Goal: Task Accomplishment & Management: Manage account settings

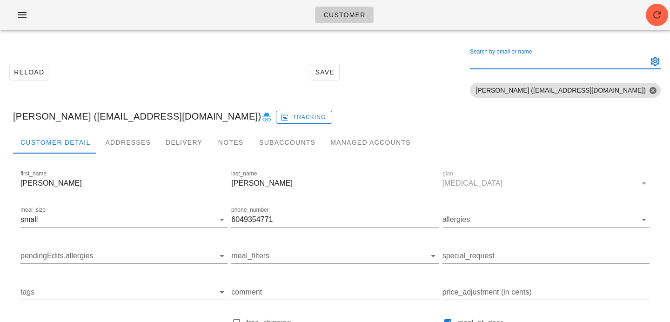
click at [550, 56] on div "Search by email or name" at bounding box center [558, 61] width 176 height 15
paste input "[PERSON_NAME][EMAIL_ADDRESS][DOMAIN_NAME]"
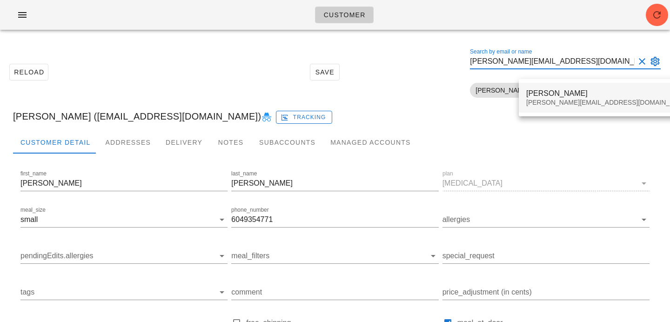
type input "neil@evergreencomputers.ca"
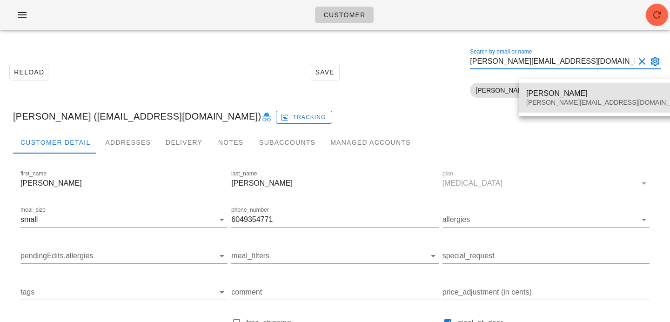
click at [539, 101] on div "neil@evergreencomputers.ca" at bounding box center [609, 103] width 164 height 8
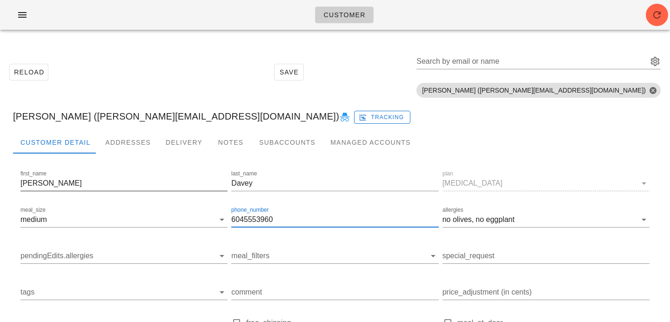
drag, startPoint x: 291, startPoint y: 219, endPoint x: 153, endPoint y: 193, distance: 139.8
click at [153, 193] on div "first_name Neil last_name Davey plan diabetes meal_size medium phone_number 604…" at bounding box center [335, 285] width 633 height 236
click at [663, 20] on span "button" at bounding box center [657, 14] width 22 height 11
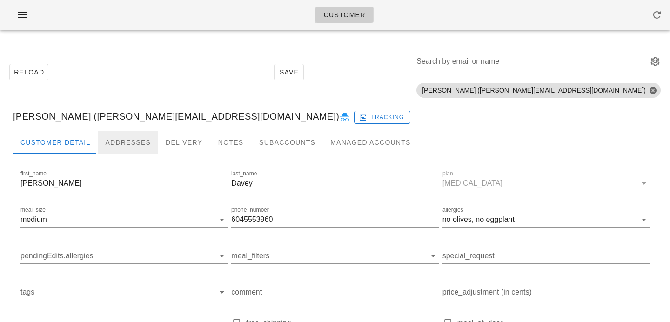
click at [134, 145] on div "Addresses" at bounding box center [128, 142] width 61 height 22
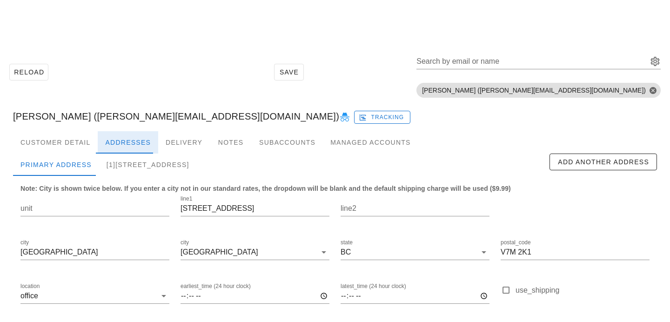
scroll to position [80, 0]
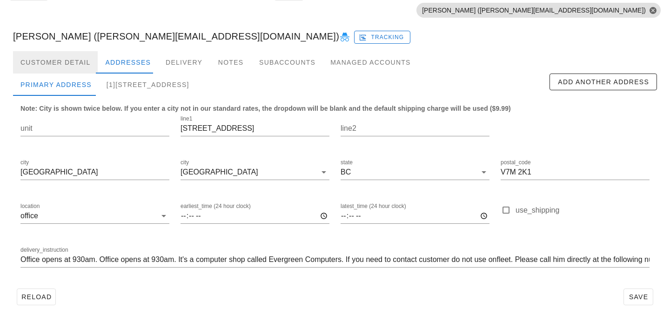
click at [65, 66] on div "Customer Detail" at bounding box center [55, 62] width 85 height 22
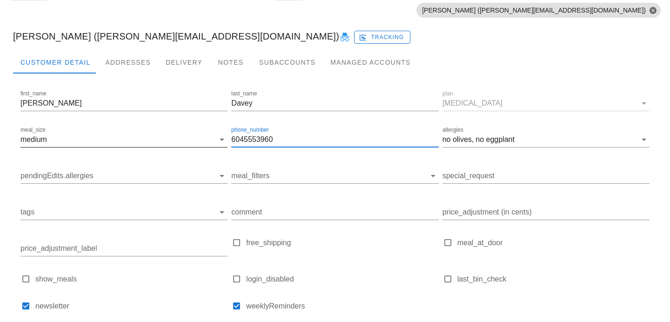
drag, startPoint x: 278, startPoint y: 139, endPoint x: 178, endPoint y: 138, distance: 100.1
click at [179, 139] on div "first_name Neil last_name Davey plan diabetes meal_size medium phone_number 604…" at bounding box center [335, 205] width 633 height 236
click at [148, 67] on div "Addresses" at bounding box center [128, 62] width 61 height 22
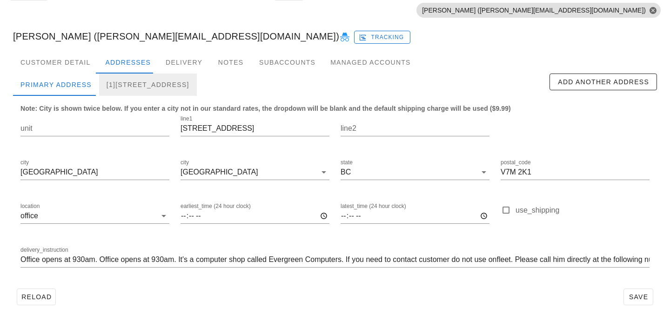
click at [155, 93] on div "[1]185 E Kings Road, North Vancouver, V7N1H4" at bounding box center [148, 85] width 98 height 22
type input "185 E Kings Road"
type input "V7N 1H4"
type input "IMPORTANT: PLEASE RING DOOR BELL AND TEXT 604 308 5762 WHEN DROPPING OFF."
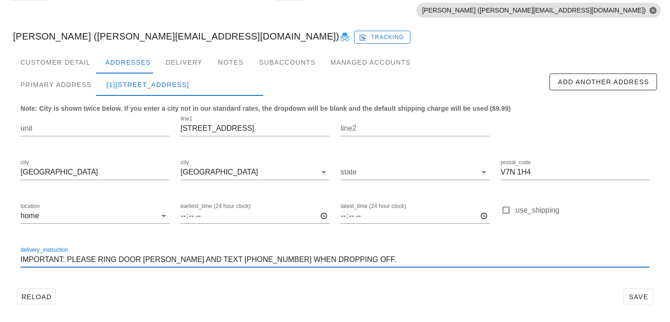
scroll to position [0, 0]
drag, startPoint x: 196, startPoint y: 260, endPoint x: 240, endPoint y: 261, distance: 43.8
click at [240, 261] on input "IMPORTANT: PLEASE RING DOOR BELL AND TEXT 604 308 5762 WHEN DROPPING OFF." at bounding box center [334, 259] width 629 height 15
drag, startPoint x: 331, startPoint y: 262, endPoint x: 9, endPoint y: 257, distance: 322.2
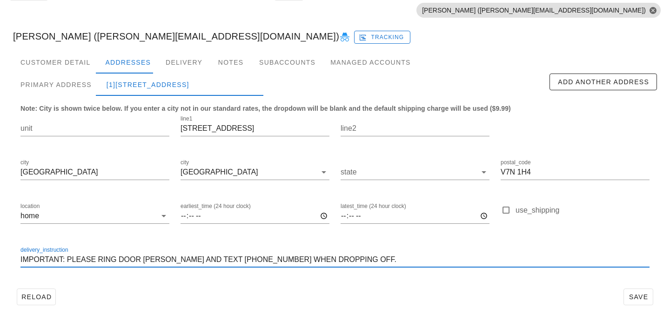
click at [9, 257] on div "Customer Detail Addresses Delivery Notes Subaccounts Managed Accounts first_nam…" at bounding box center [335, 183] width 659 height 265
click at [201, 260] on input "IMPORTANT: PLEASE RING DOOR BELL AND TEXT 604 308 5762 WHEN DROPPING OFF." at bounding box center [334, 259] width 629 height 15
drag, startPoint x: 196, startPoint y: 259, endPoint x: 240, endPoint y: 260, distance: 44.2
click at [240, 260] on input "IMPORTANT: PLEASE RING DOOR BELL AND TEXT 604 308 5762 WHEN DROPPING OFF." at bounding box center [334, 259] width 629 height 15
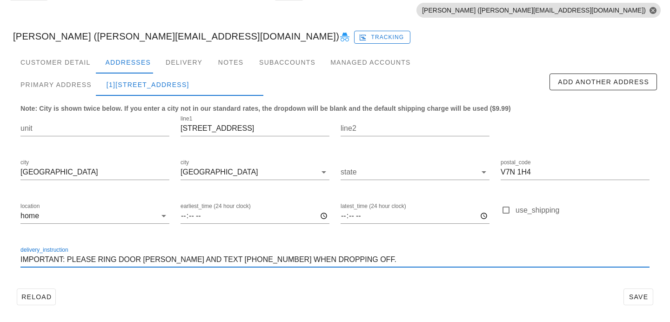
scroll to position [0, 0]
click at [62, 68] on div "Customer Detail" at bounding box center [55, 62] width 85 height 22
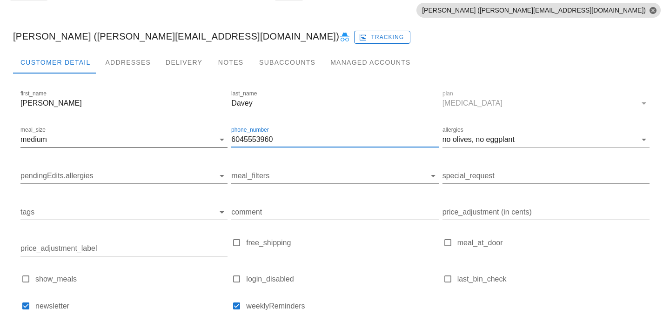
drag, startPoint x: 282, startPoint y: 141, endPoint x: 194, endPoint y: 136, distance: 88.6
click at [194, 137] on div "first_name Neil last_name Davey plan diabetes meal_size medium phone_number 604…" at bounding box center [335, 205] width 633 height 236
click at [136, 65] on div "Addresses" at bounding box center [128, 62] width 61 height 22
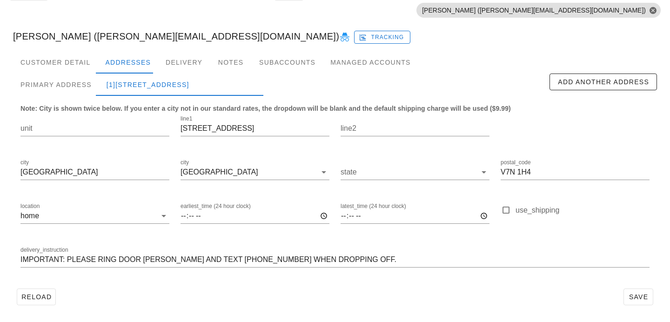
click at [147, 40] on div "Neil Davey (neil@evergreencomputers.ca) Tracking" at bounding box center [335, 36] width 659 height 30
click at [176, 62] on div "Delivery" at bounding box center [184, 62] width 52 height 22
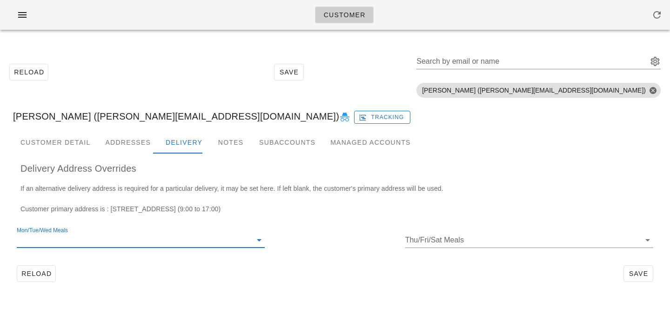
click at [166, 247] on div "Mon/Tue/Wed Meals" at bounding box center [141, 240] width 248 height 15
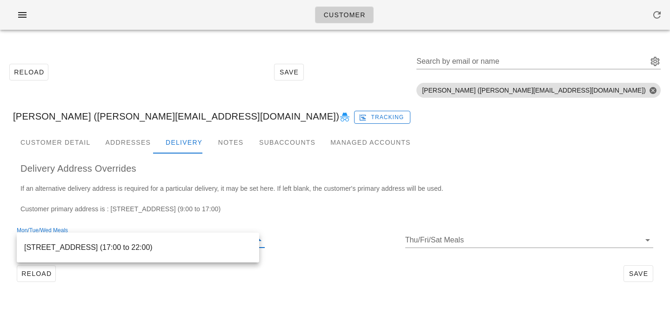
click at [176, 200] on div "If an alternative delivery address is required for a particular delivery, it ma…" at bounding box center [335, 202] width 644 height 38
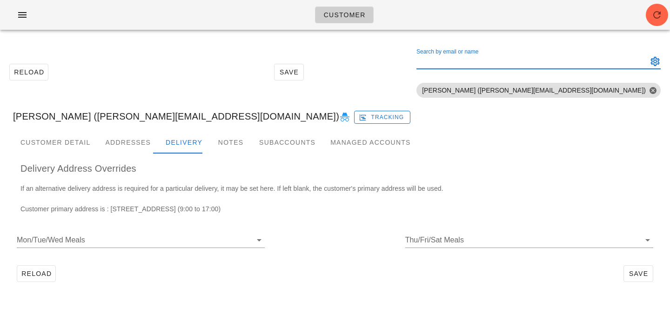
click at [544, 61] on input "Search by email or name" at bounding box center [532, 61] width 230 height 15
paste input "[EMAIL_ADDRESS][DOMAIN_NAME]"
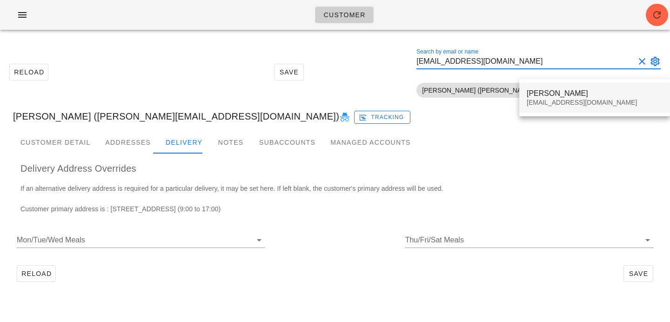
type input "[EMAIL_ADDRESS][DOMAIN_NAME]"
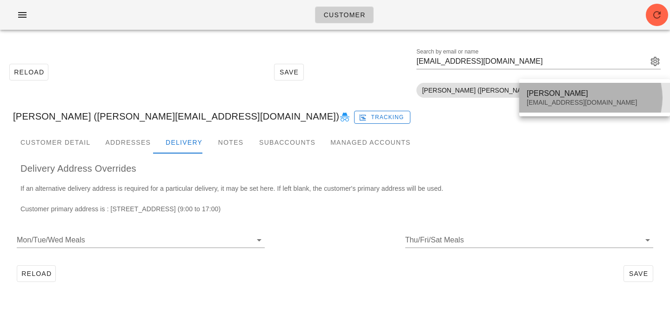
click at [553, 94] on div "Dana Kahn" at bounding box center [595, 93] width 136 height 9
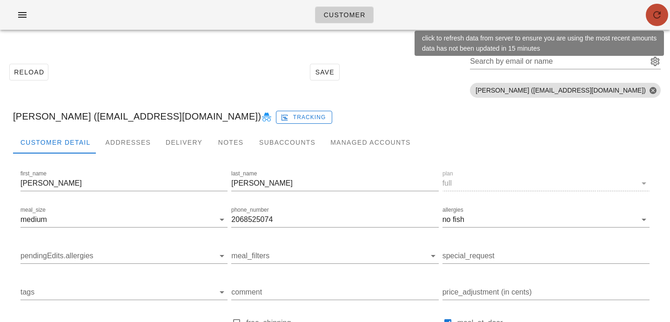
click at [657, 9] on icon "button" at bounding box center [657, 14] width 11 height 11
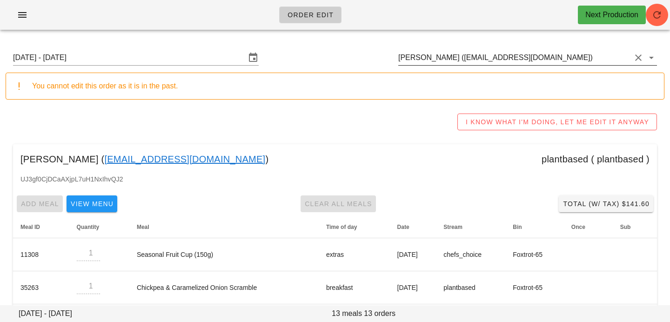
click at [608, 58] on input "Rebecca Desmanche (beca.desmanche33@gmail.com)" at bounding box center [515, 57] width 233 height 15
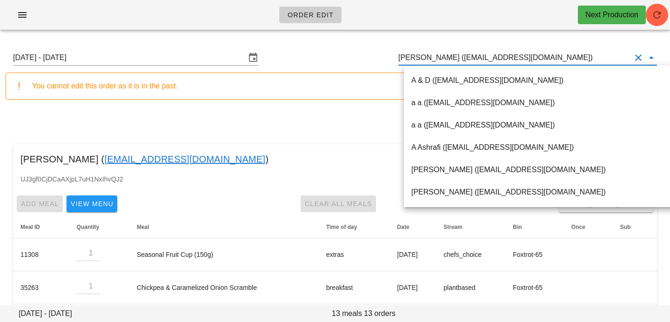
paste input "Dbkahn1@gmail.com"
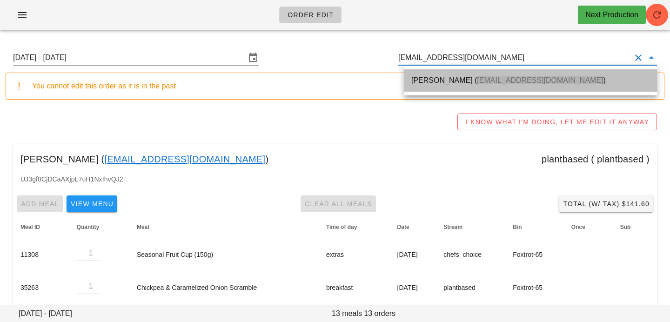
click at [538, 78] on div "Dana Kahn ( Dbkahn1@gmail.com )" at bounding box center [531, 80] width 238 height 9
type input "Dana Kahn (Dbkahn1@gmail.com)"
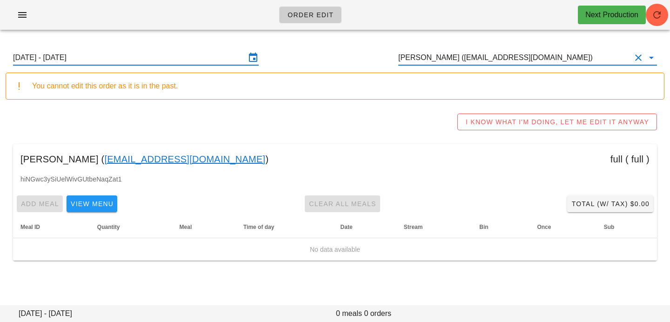
click at [191, 56] on input "Sunday August 24 - Saturday August 30" at bounding box center [129, 57] width 233 height 15
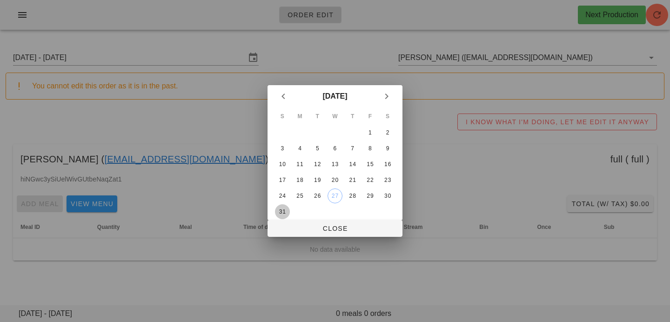
click at [286, 209] on div "31" at bounding box center [282, 212] width 15 height 7
click at [304, 231] on span "Close" at bounding box center [335, 228] width 120 height 7
type input "[DATE] - [DATE]"
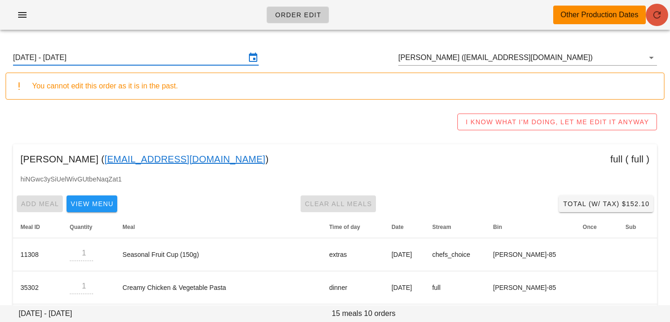
click at [660, 22] on button "button" at bounding box center [657, 15] width 22 height 22
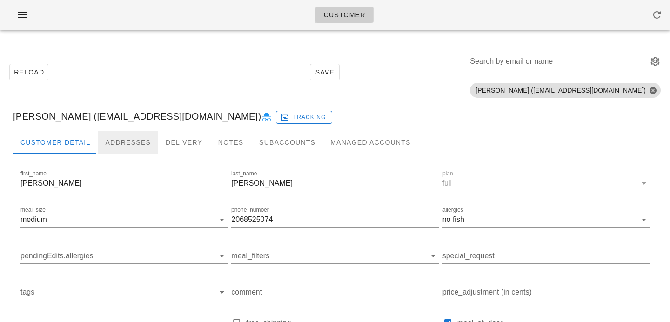
click at [134, 142] on div "Addresses" at bounding box center [128, 142] width 61 height 22
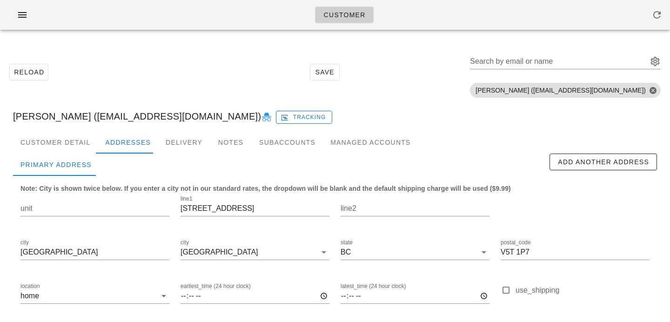
scroll to position [80, 0]
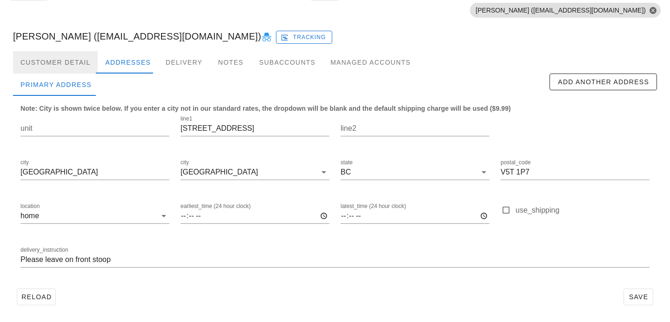
click at [70, 58] on div "Customer Detail" at bounding box center [55, 62] width 85 height 22
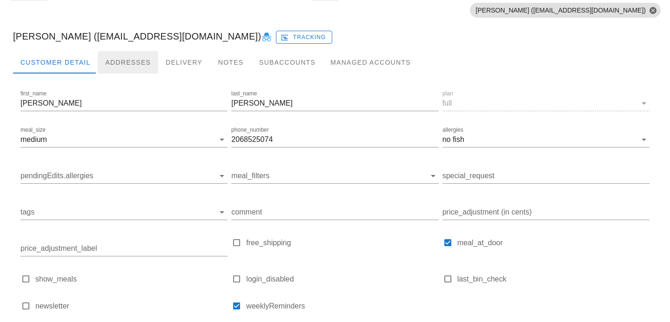
click at [125, 60] on div "Addresses" at bounding box center [128, 62] width 61 height 22
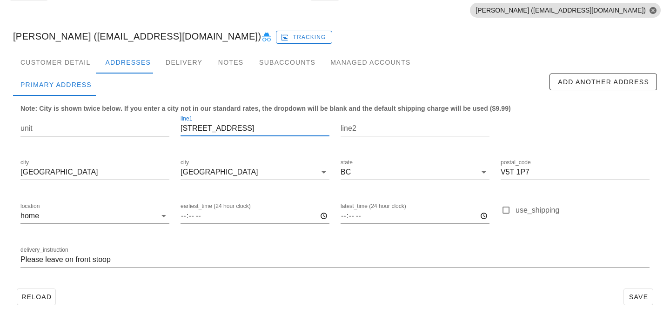
drag, startPoint x: 245, startPoint y: 129, endPoint x: 63, endPoint y: 118, distance: 182.4
click at [68, 120] on div "unit line1 1008 E 7th Ave line2 city Vancouver city Vancouver state BC postal_c…" at bounding box center [335, 195] width 641 height 175
click at [71, 56] on div "Customer Detail" at bounding box center [55, 62] width 85 height 22
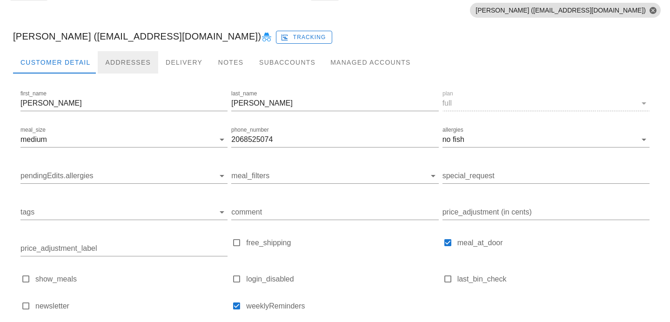
click at [135, 57] on div "Addresses" at bounding box center [128, 62] width 61 height 22
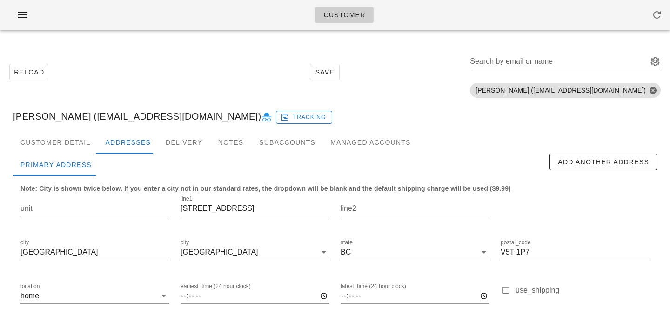
click at [586, 63] on input "Search by email or name" at bounding box center [558, 61] width 176 height 15
paste input "jonathonwong84@gmail.com"
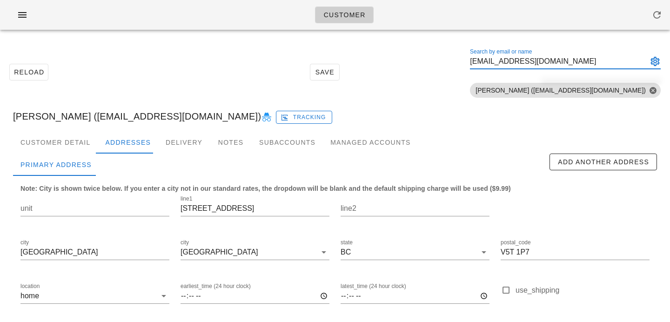
scroll to position [0, 4]
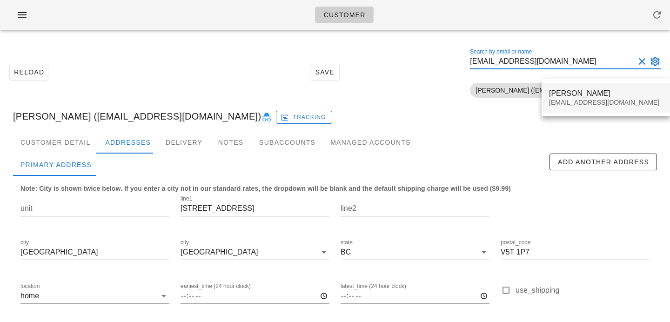
type input "jonathonwong84@gmail.com"
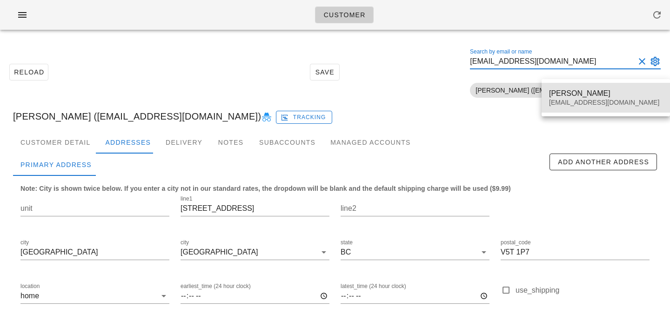
scroll to position [0, 0]
click at [561, 101] on div "jonathonwong84@gmail.com" at bounding box center [606, 103] width 114 height 8
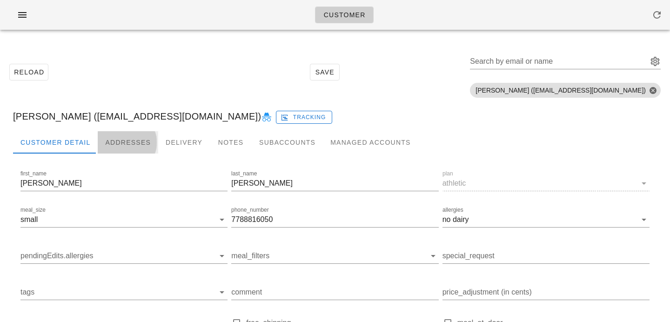
click at [141, 144] on div "Addresses" at bounding box center [128, 142] width 61 height 22
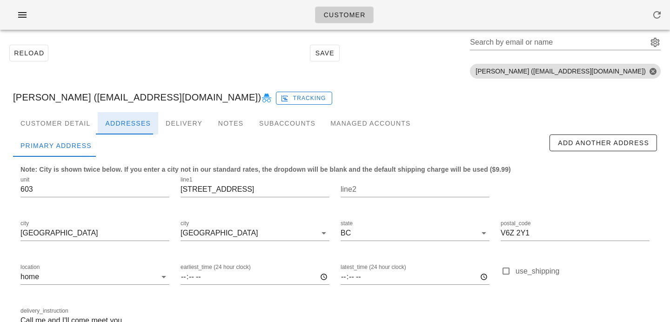
scroll to position [80, 0]
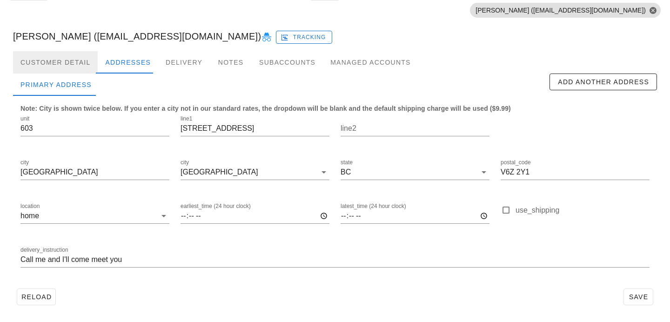
click at [85, 70] on div "Customer Detail" at bounding box center [55, 62] width 85 height 22
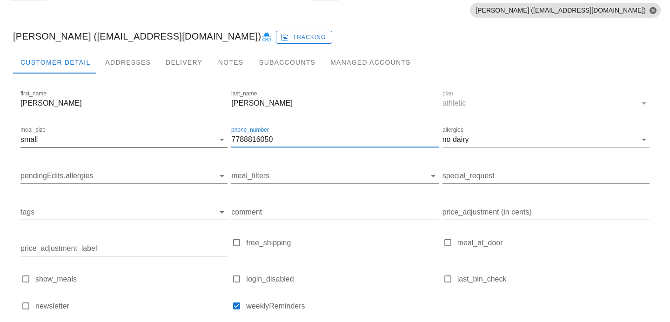
drag, startPoint x: 309, startPoint y: 141, endPoint x: 156, endPoint y: 135, distance: 153.3
click at [156, 135] on div "first_name Jon last_name Wong plan athletic meal_size small phone_number 778881…" at bounding box center [335, 205] width 633 height 236
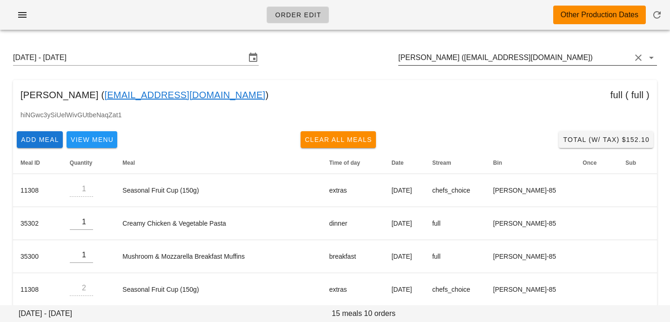
click at [475, 61] on input "[PERSON_NAME] ([EMAIL_ADDRESS][DOMAIN_NAME])" at bounding box center [515, 57] width 233 height 15
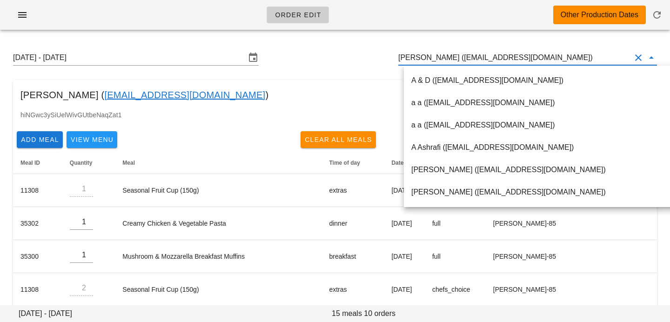
click at [441, 56] on input "[PERSON_NAME] ([EMAIL_ADDRESS][DOMAIN_NAME])" at bounding box center [515, 57] width 233 height 15
drag, startPoint x: 441, startPoint y: 57, endPoint x: 540, endPoint y: 54, distance: 98.3
click at [541, 56] on input "[PERSON_NAME] ([EMAIL_ADDRESS][DOMAIN_NAME])" at bounding box center [515, 57] width 233 height 15
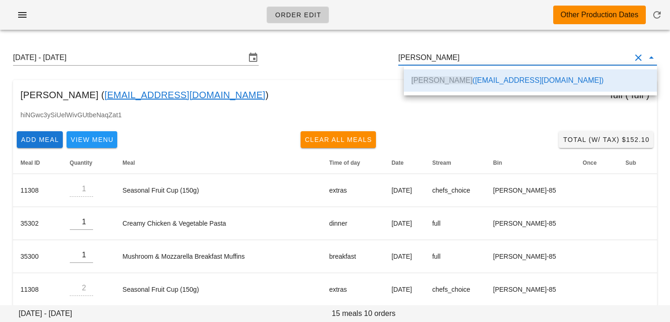
click at [316, 92] on div "[PERSON_NAME] ( [EMAIL_ADDRESS][DOMAIN_NAME] ) full ( full )" at bounding box center [335, 95] width 644 height 30
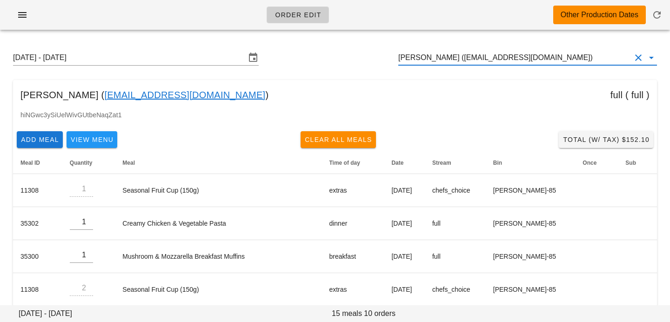
drag, startPoint x: 535, startPoint y: 61, endPoint x: 353, endPoint y: 51, distance: 182.3
click at [356, 52] on div "[DATE] - [DATE] [PERSON_NAME] ([EMAIL_ADDRESS][DOMAIN_NAME])" at bounding box center [335, 58] width 659 height 30
click at [530, 56] on input "[PERSON_NAME] ([EMAIL_ADDRESS][DOMAIN_NAME])" at bounding box center [515, 57] width 233 height 15
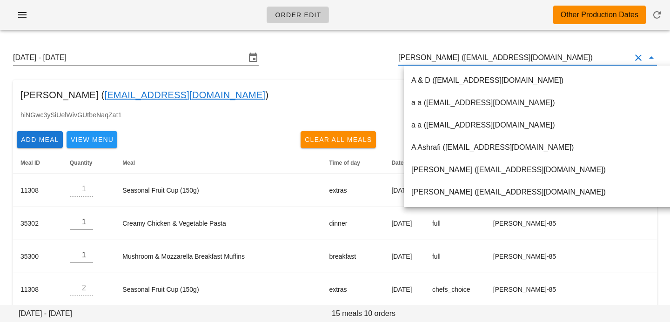
paste input "[EMAIL_ADDRESS][DOMAIN_NAME]"
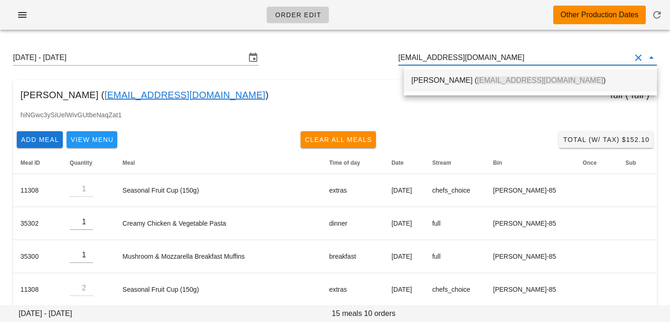
click at [477, 79] on span "[EMAIL_ADDRESS][DOMAIN_NAME]" at bounding box center [540, 80] width 126 height 8
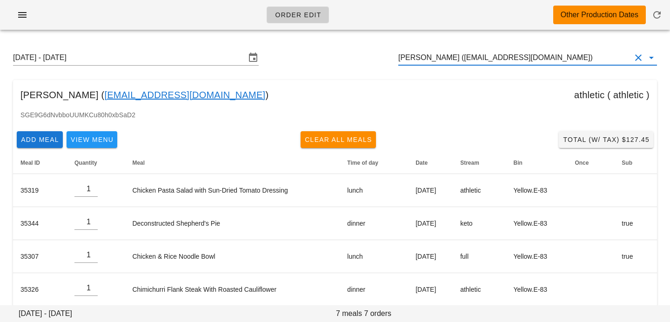
scroll to position [0, 0]
drag, startPoint x: 438, startPoint y: 58, endPoint x: 574, endPoint y: 56, distance: 136.0
click at [574, 58] on input "Jon Wong (jonathonwong84@gmail.com)" at bounding box center [515, 57] width 233 height 15
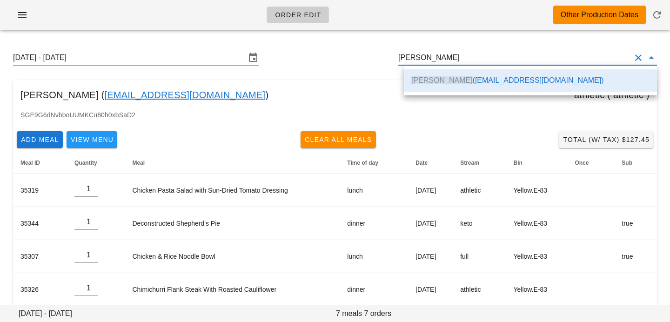
scroll to position [0, 0]
click at [423, 144] on div "Add Meal View Menu Clear All Meals Total (w/ Tax) $127.45" at bounding box center [335, 140] width 644 height 24
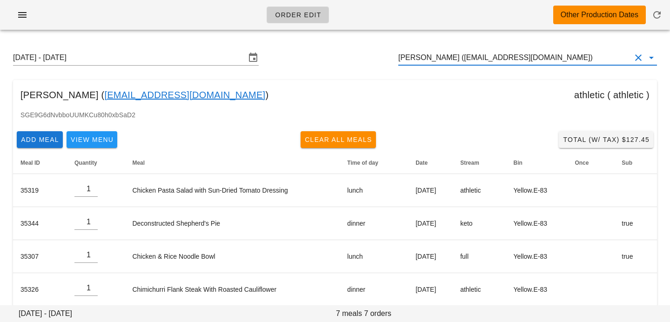
click at [437, 61] on input "Jon Wong (jonathonwong84@gmail.com)" at bounding box center [515, 57] width 233 height 15
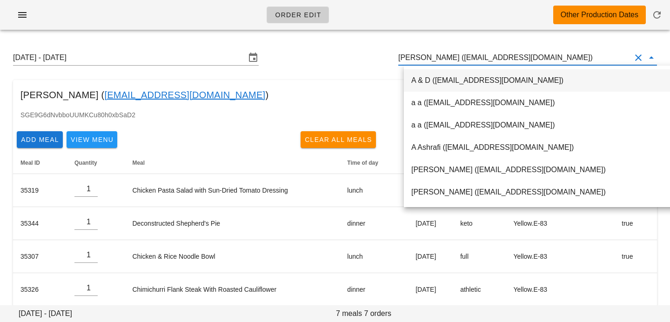
click at [438, 57] on input "Jon Wong (jonathonwong84@gmail.com)" at bounding box center [515, 57] width 233 height 15
drag, startPoint x: 438, startPoint y: 57, endPoint x: 579, endPoint y: 56, distance: 141.1
click at [580, 56] on input "Jon Wong (jonathonwong84@gmail.com)" at bounding box center [515, 57] width 233 height 15
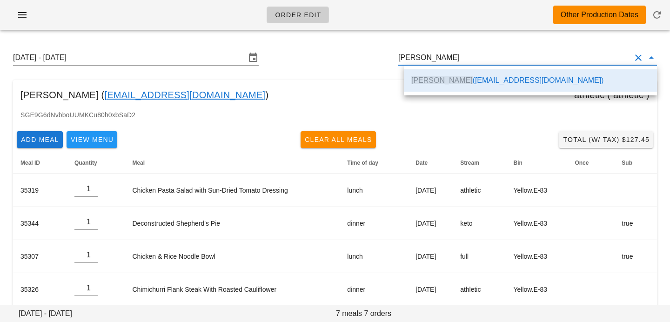
click at [328, 43] on div "Sunday August 31 - Saturday September 6 Jon Wong" at bounding box center [335, 58] width 659 height 30
type input "v"
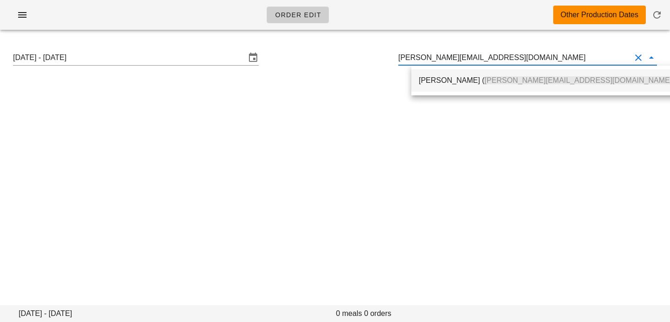
click at [537, 84] on span "dorothy.p@gmail.com" at bounding box center [579, 80] width 188 height 8
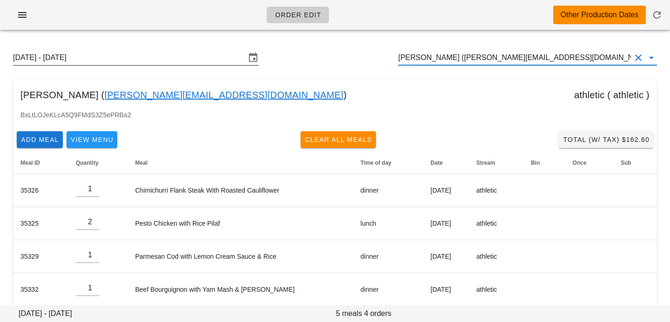
type input "Dorothy Pang (dorothy.p@gmail.com)"
click at [204, 54] on input "[DATE] - [DATE]" at bounding box center [129, 57] width 233 height 15
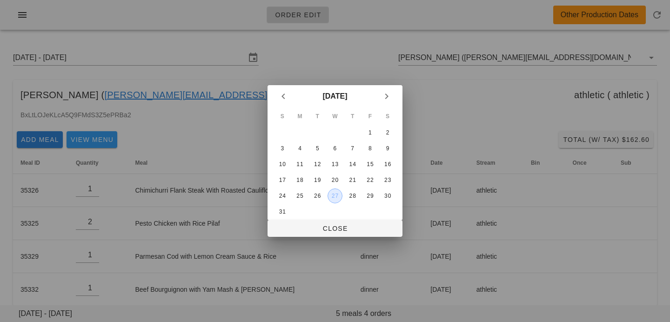
click at [338, 197] on div "27" at bounding box center [335, 196] width 14 height 7
click at [338, 225] on span "Close" at bounding box center [335, 228] width 120 height 7
type input "[DATE] - [DATE]"
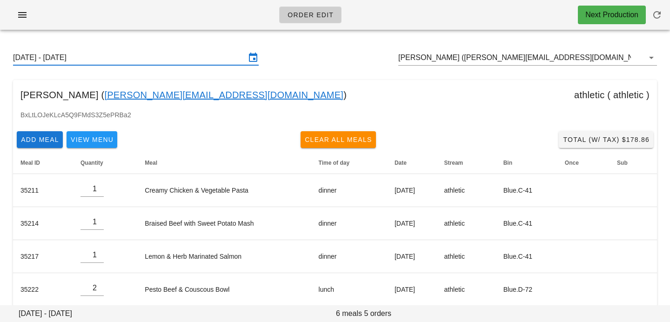
scroll to position [45, 0]
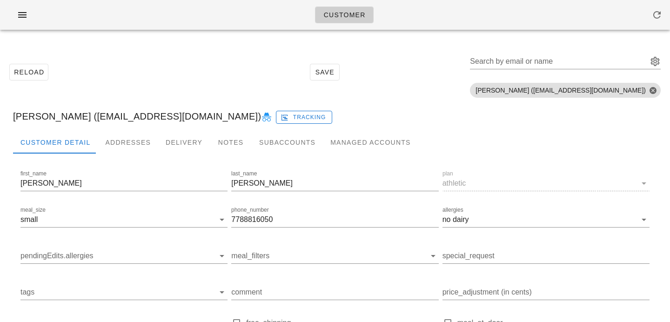
click at [116, 126] on div "Jon Wong (jonathonwong84@gmail.com) Tracking" at bounding box center [335, 116] width 659 height 30
click at [117, 143] on div "Addresses" at bounding box center [128, 142] width 61 height 22
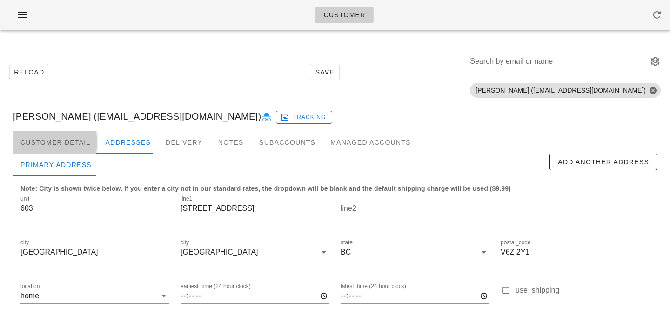
click at [81, 142] on div "Customer Detail" at bounding box center [55, 142] width 85 height 22
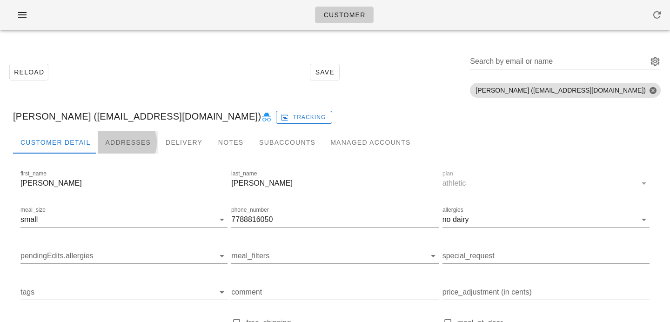
click at [128, 142] on div "Addresses" at bounding box center [128, 142] width 61 height 22
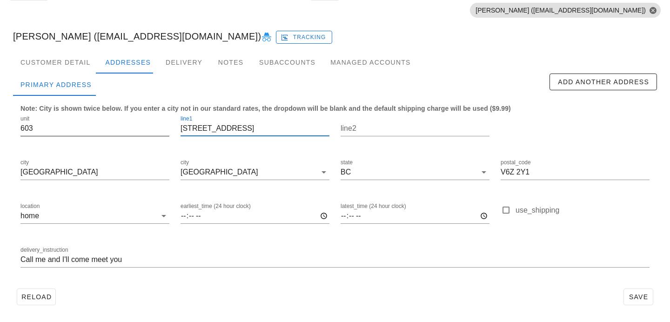
drag, startPoint x: 257, startPoint y: 134, endPoint x: 137, endPoint y: 115, distance: 121.9
click at [138, 116] on div "unit 603 line1 189 Davie Street line2 city Vancouver city Vancouver state BC po…" at bounding box center [335, 195] width 641 height 175
click at [76, 63] on div "Customer Detail" at bounding box center [55, 62] width 85 height 22
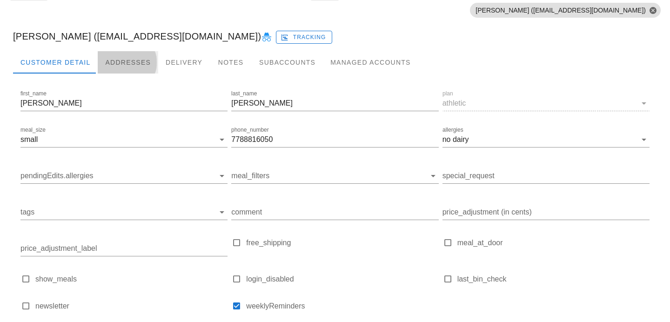
click at [143, 67] on div "Addresses" at bounding box center [128, 62] width 61 height 22
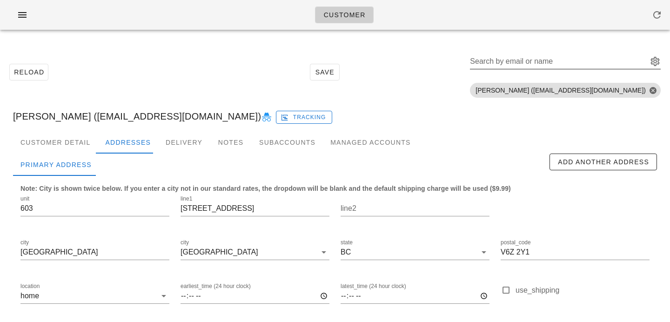
click at [586, 61] on div "Search by email or name" at bounding box center [558, 61] width 176 height 15
paste input "[PERSON_NAME][EMAIL_ADDRESS][DOMAIN_NAME]"
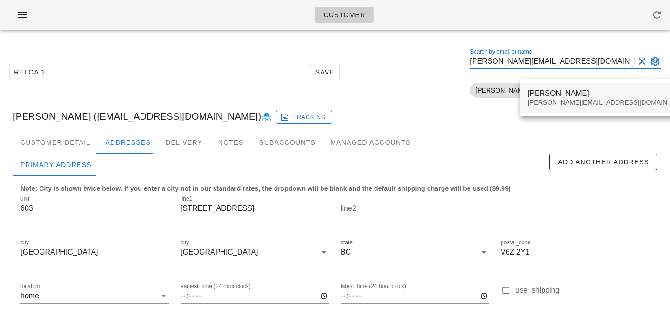
type input "dorothy.p@gmail.com"
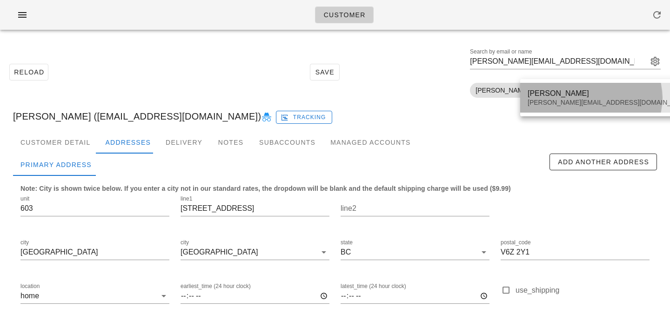
click at [572, 90] on div "Dorothy Pang" at bounding box center [610, 93] width 164 height 9
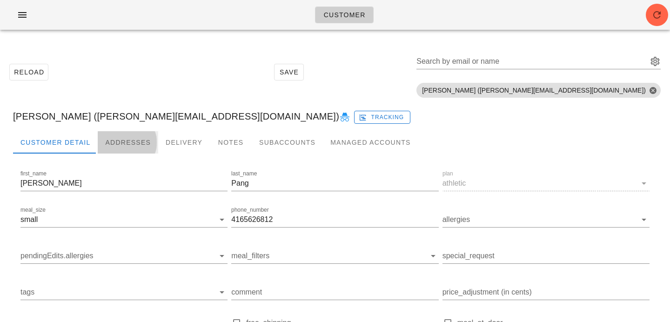
click at [128, 140] on div "Addresses" at bounding box center [128, 142] width 61 height 22
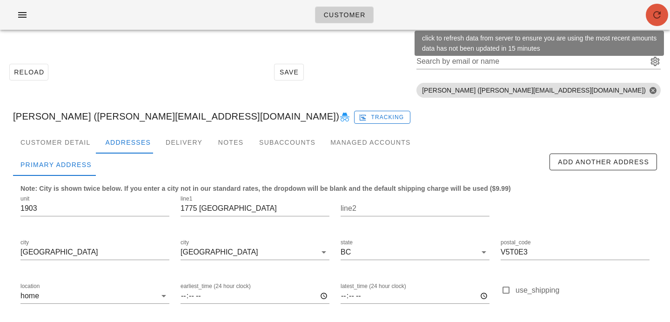
click at [649, 20] on span "button" at bounding box center [657, 14] width 22 height 11
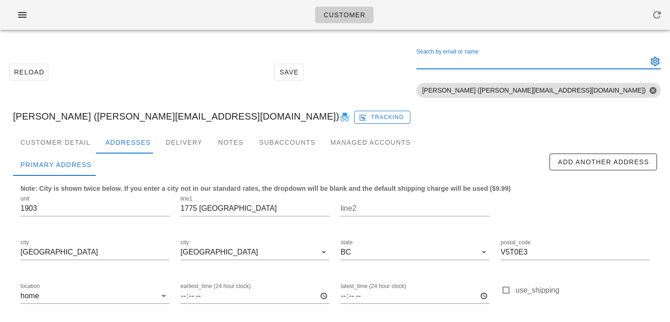
click at [600, 60] on div "Search by email or name" at bounding box center [532, 61] width 230 height 15
paste input "[EMAIL_ADDRESS][DOMAIN_NAME]"
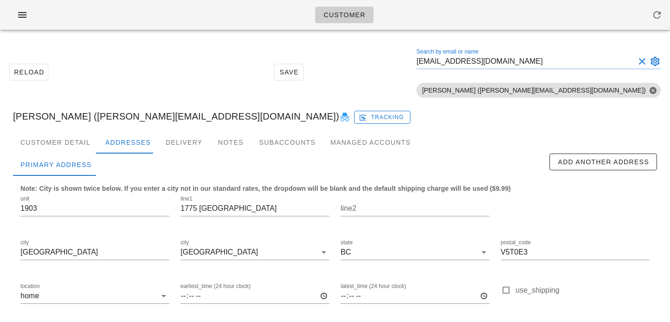
type input "[EMAIL_ADDRESS][DOMAIN_NAME]"
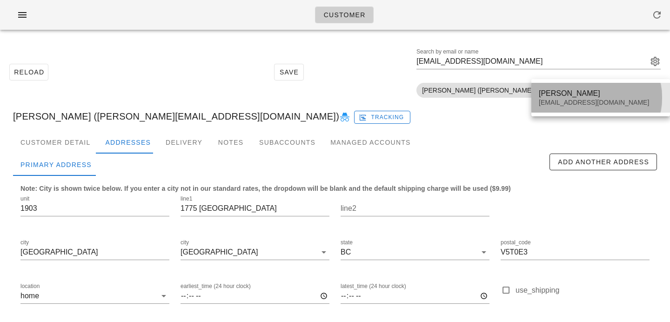
click at [569, 93] on div "[PERSON_NAME]" at bounding box center [601, 93] width 124 height 9
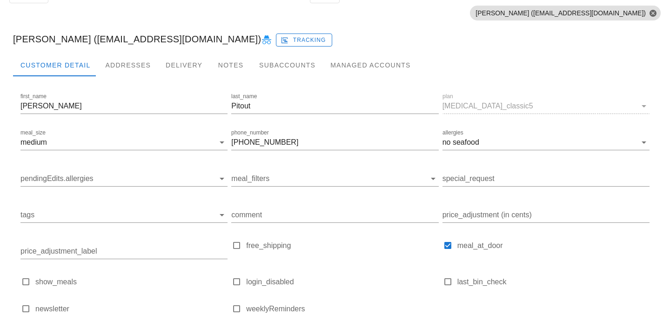
scroll to position [108, 0]
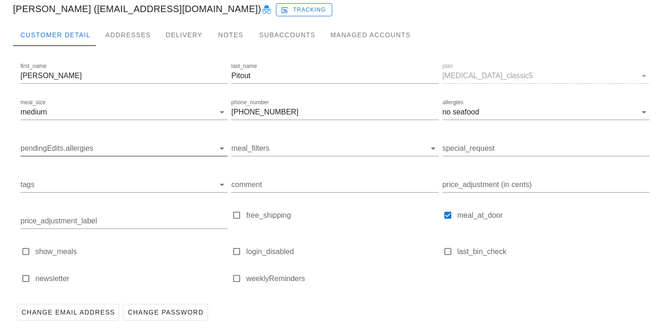
click at [91, 154] on input "pendingEdits.allergies" at bounding box center [116, 148] width 192 height 15
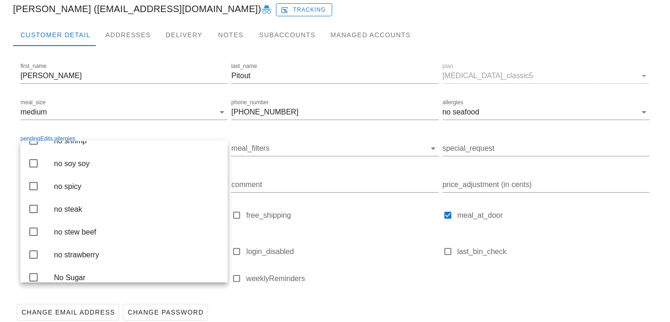
scroll to position [2160, 0]
click at [122, 122] on div "no shellfish" at bounding box center [137, 117] width 166 height 9
click at [499, 36] on div "Customer Detail Addresses Delivery Notes Subaccounts Managed Accounts" at bounding box center [335, 35] width 644 height 22
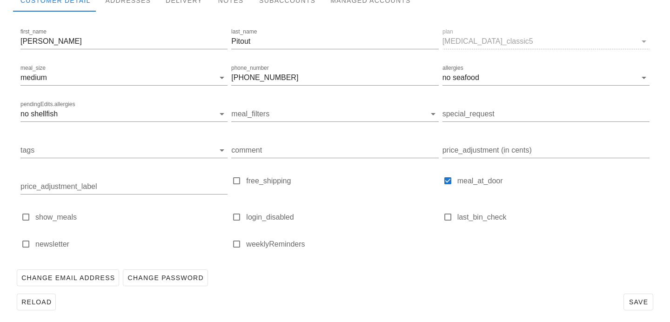
scroll to position [147, 0]
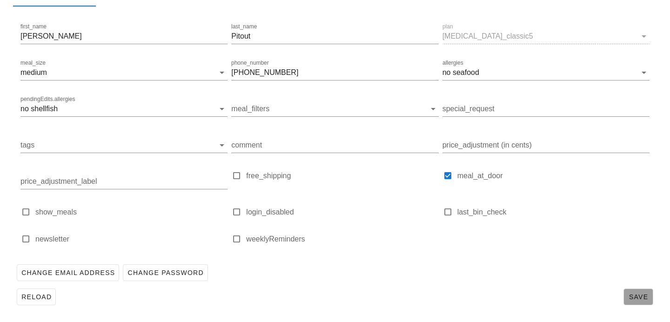
click at [648, 293] on span "Save" at bounding box center [638, 296] width 21 height 7
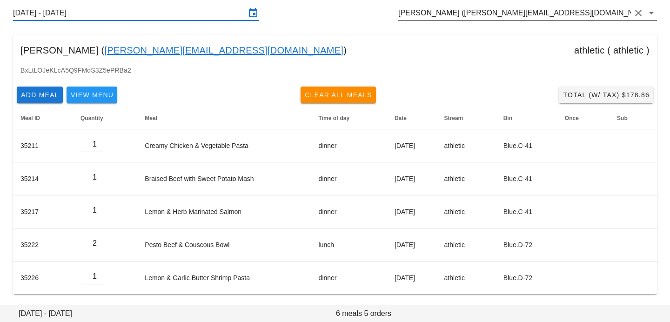
click at [545, 11] on input "[PERSON_NAME] ([PERSON_NAME][EMAIL_ADDRESS][DOMAIN_NAME])" at bounding box center [515, 13] width 233 height 15
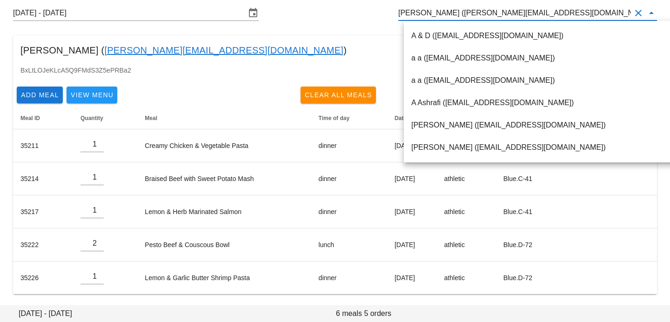
paste input "[EMAIL_ADDRESS][DOMAIN_NAME]"
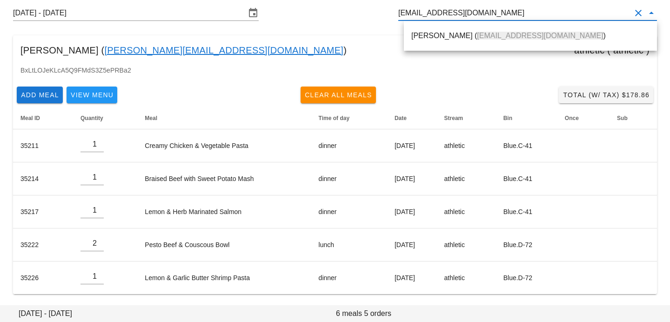
click at [509, 48] on div "[PERSON_NAME] ( [EMAIL_ADDRESS][DOMAIN_NAME] )" at bounding box center [530, 36] width 253 height 30
click at [503, 36] on span "[EMAIL_ADDRESS][DOMAIN_NAME]" at bounding box center [540, 36] width 126 height 8
type input "[PERSON_NAME] ([EMAIL_ADDRESS][DOMAIN_NAME])"
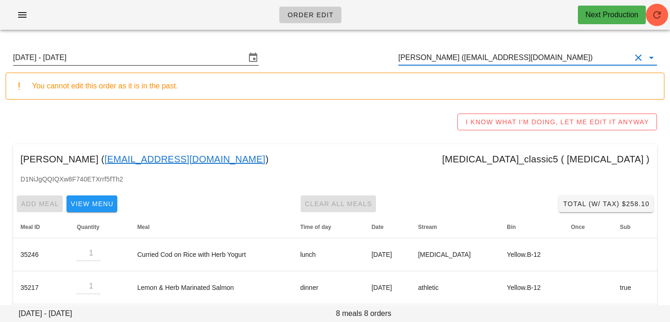
click at [237, 59] on input "[DATE] - [DATE]" at bounding box center [129, 57] width 233 height 15
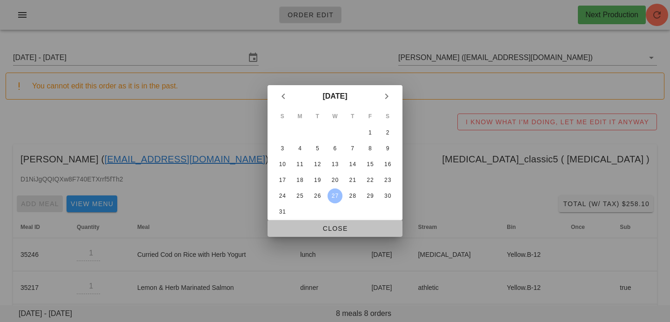
click at [298, 230] on span "Close" at bounding box center [335, 228] width 120 height 7
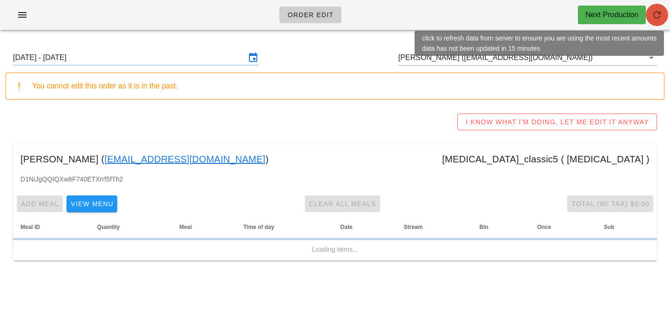
click at [662, 13] on icon "button" at bounding box center [657, 14] width 11 height 11
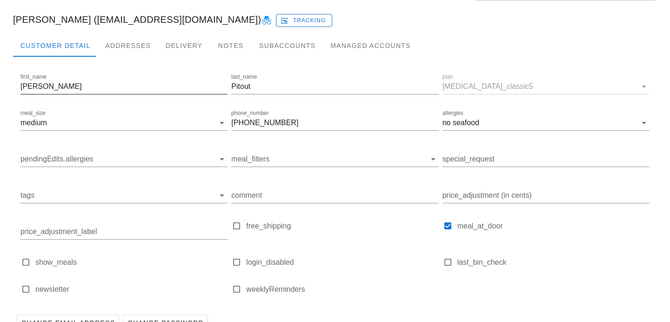
scroll to position [136, 0]
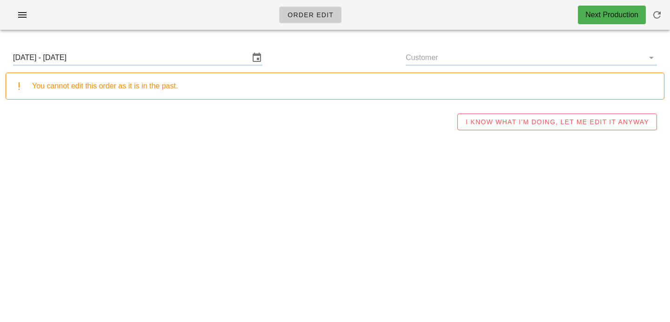
type input "[PERSON_NAME] ([EMAIL_ADDRESS][DOMAIN_NAME])"
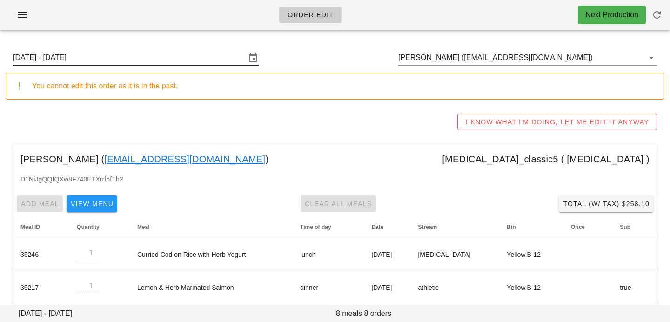
click at [210, 56] on input "Sunday August 24 - Saturday August 30" at bounding box center [129, 57] width 233 height 15
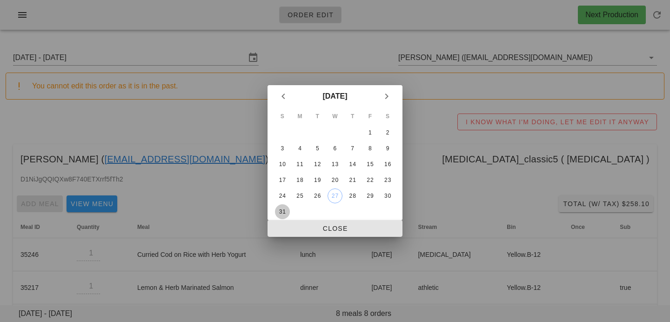
click at [284, 211] on div "31" at bounding box center [282, 212] width 15 height 7
click at [293, 230] on span "Close" at bounding box center [335, 228] width 120 height 7
type input "Sunday August 31 - Saturday September 6"
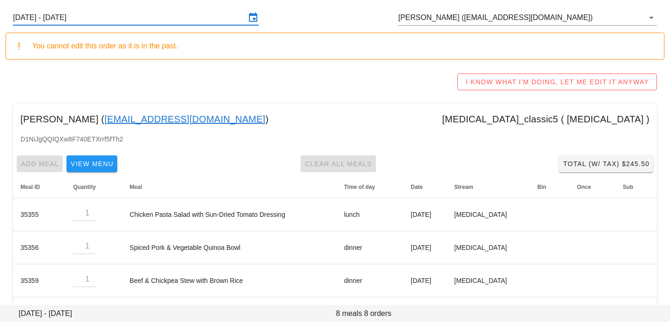
scroll to position [118, 0]
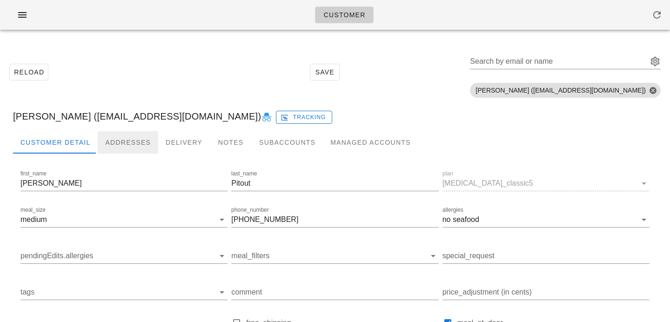
click at [114, 141] on div "Addresses" at bounding box center [128, 142] width 61 height 22
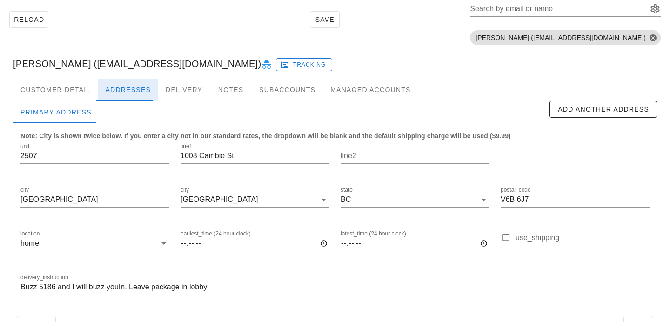
scroll to position [58, 0]
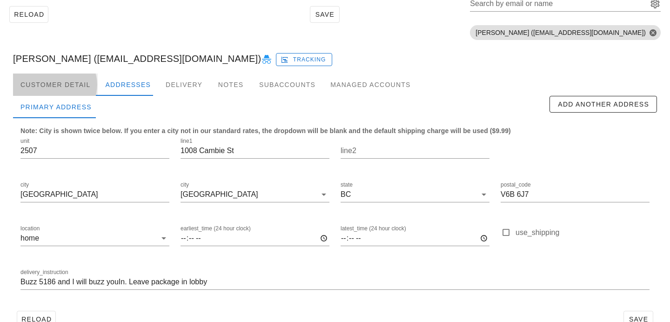
click at [72, 76] on div "Customer Detail" at bounding box center [55, 85] width 85 height 22
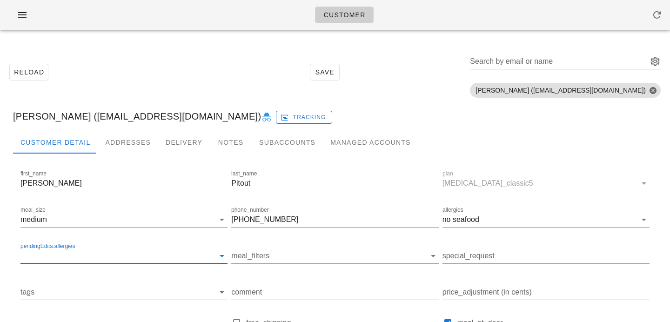
click at [108, 261] on input "pendingEdits.allergies" at bounding box center [116, 256] width 192 height 15
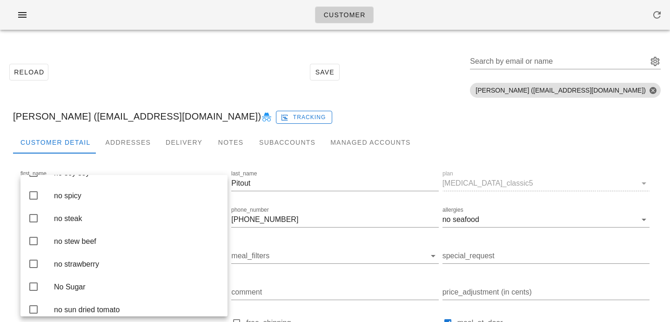
scroll to position [2173, 0]
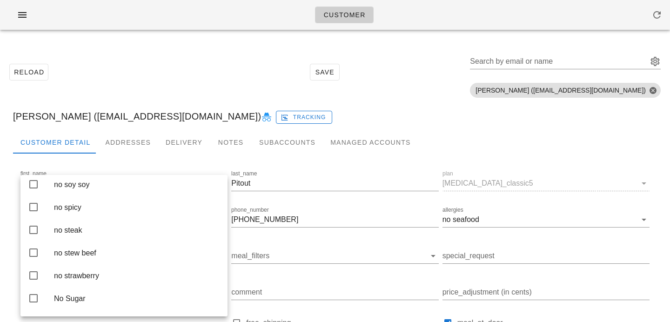
click at [124, 143] on div "no shellfish" at bounding box center [137, 139] width 166 height 9
click at [174, 58] on div "Reload Save Search by email or name Include deleted accounts Include Shopify ac…" at bounding box center [335, 72] width 659 height 59
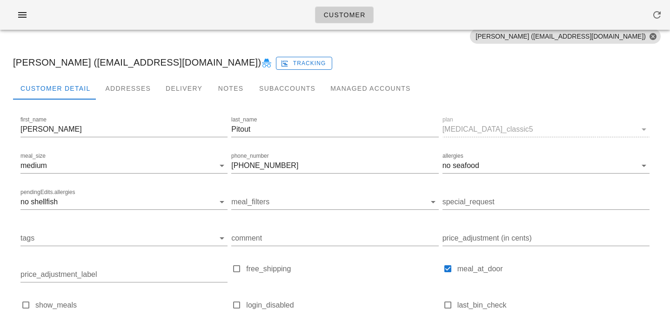
scroll to position [147, 0]
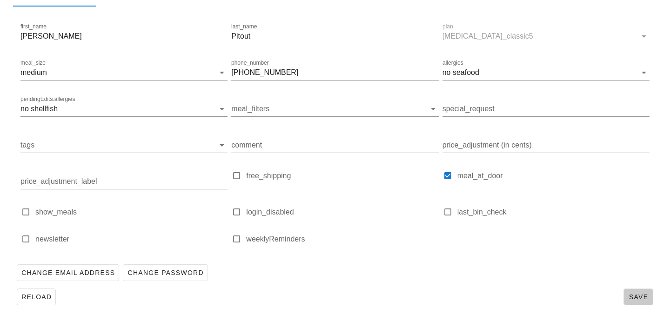
click at [632, 292] on button "Save" at bounding box center [639, 297] width 30 height 17
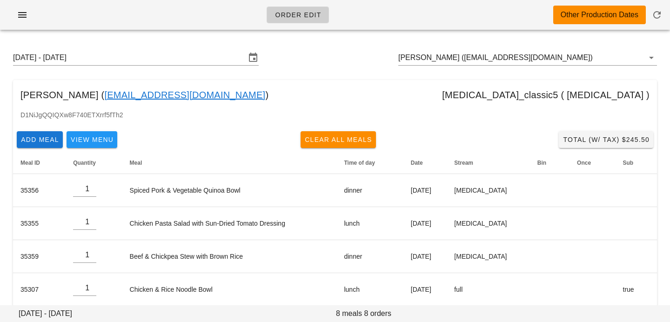
click at [161, 95] on link "cherylpitout@gmail.com" at bounding box center [184, 95] width 161 height 15
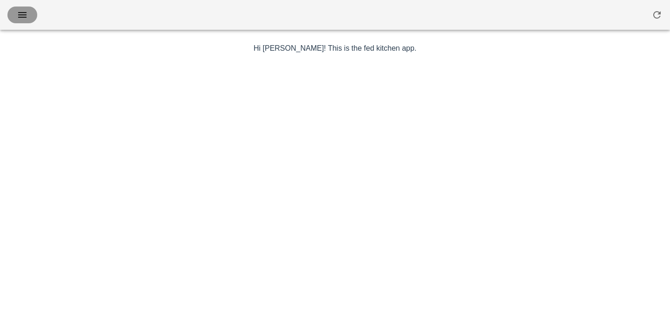
click at [25, 14] on icon "button" at bounding box center [22, 14] width 11 height 11
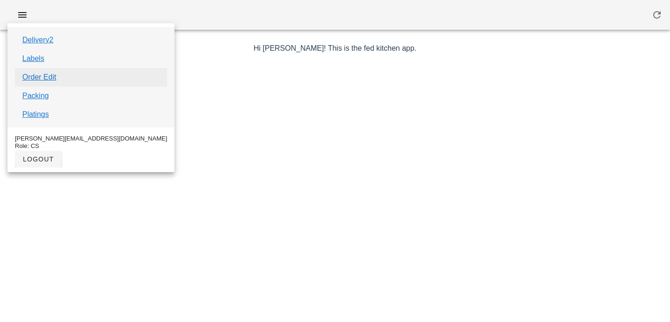
click at [47, 80] on link "Order Edit" at bounding box center [39, 77] width 34 height 11
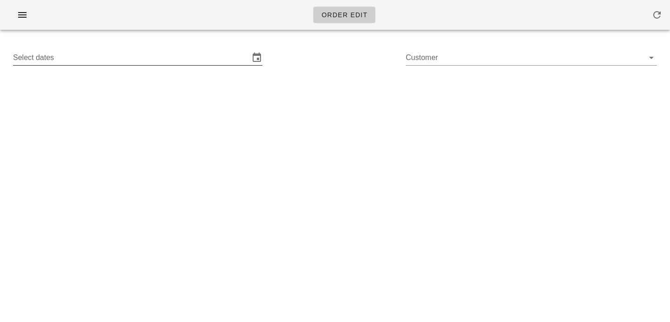
click at [216, 60] on input "Select dates" at bounding box center [131, 57] width 237 height 15
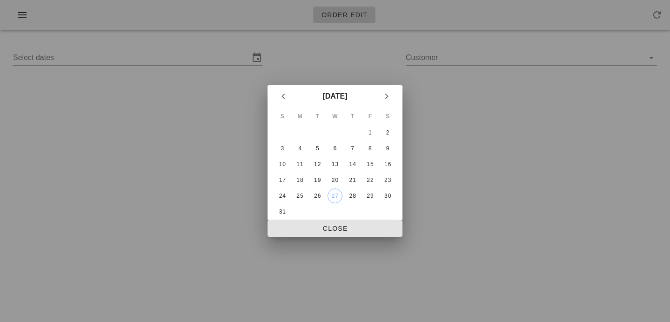
click at [335, 197] on div "27" at bounding box center [335, 196] width 14 height 7
click at [329, 229] on span "Close" at bounding box center [335, 228] width 120 height 7
type input "[DATE] - [DATE]"
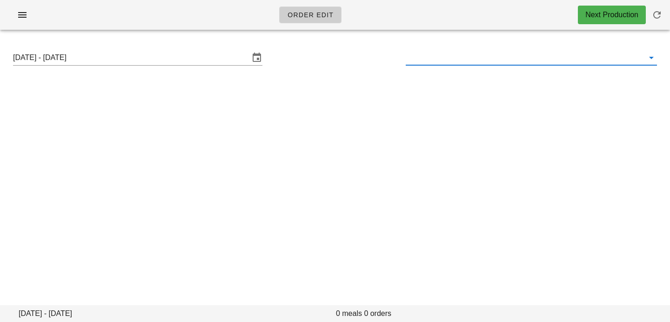
click at [424, 59] on input "text" at bounding box center [524, 57] width 237 height 15
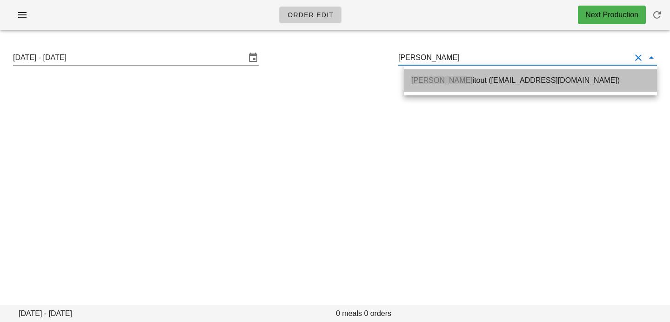
click at [428, 80] on span "[PERSON_NAME]" at bounding box center [442, 80] width 61 height 8
type input "[PERSON_NAME] ([EMAIL_ADDRESS][DOMAIN_NAME])"
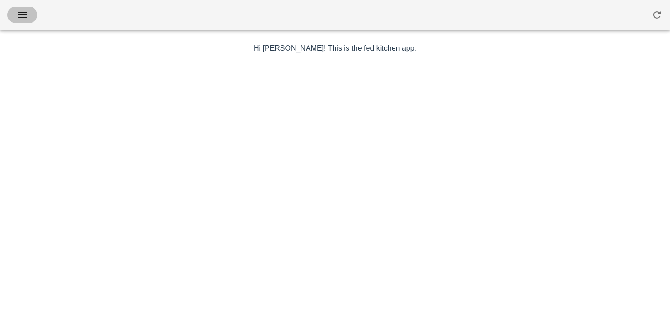
click at [19, 17] on icon "button" at bounding box center [22, 14] width 11 height 11
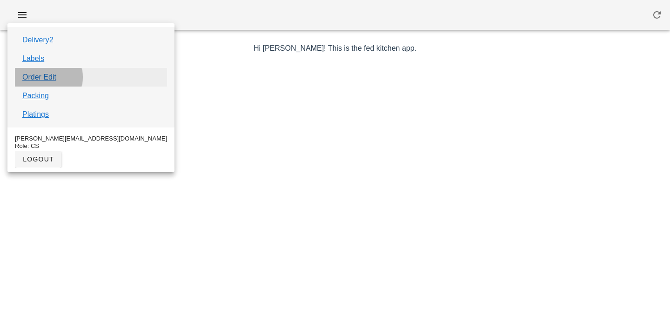
click at [42, 80] on link "Order Edit" at bounding box center [39, 77] width 34 height 11
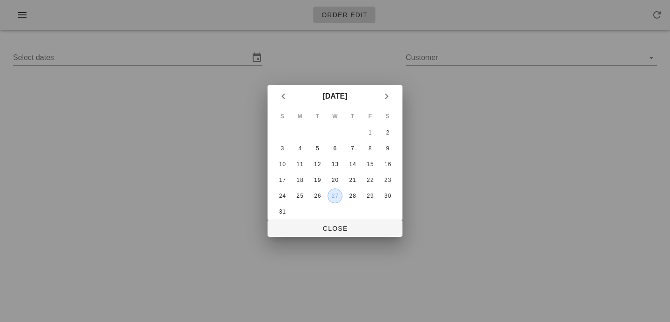
click at [334, 200] on button "27" at bounding box center [335, 196] width 15 height 15
click at [334, 234] on button "Close" at bounding box center [335, 228] width 135 height 17
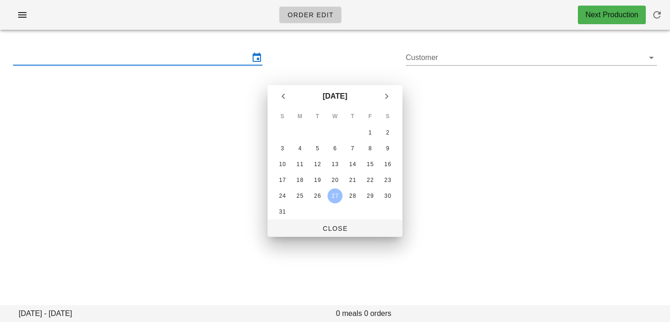
type input "[DATE] - [DATE]"
click at [453, 59] on input "Customer" at bounding box center [524, 57] width 237 height 15
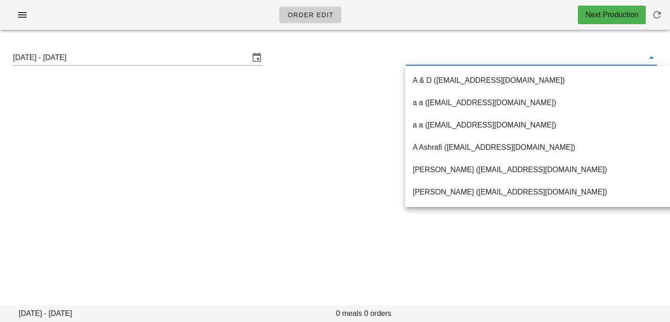
paste input "[EMAIL_ADDRESS][PERSON_NAME][DOMAIN_NAME]"
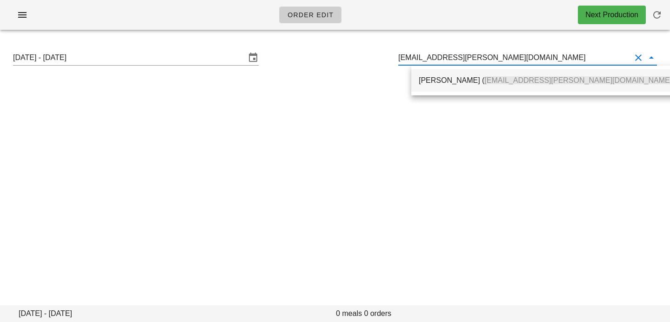
click at [445, 74] on div "[PERSON_NAME] ( [EMAIL_ADDRESS][PERSON_NAME][DOMAIN_NAME] )" at bounding box center [547, 80] width 256 height 20
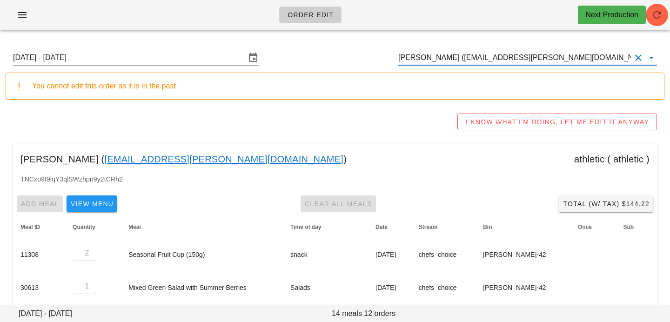
click at [603, 62] on input "[PERSON_NAME] ([EMAIL_ADDRESS][PERSON_NAME][DOMAIN_NAME])" at bounding box center [515, 57] width 233 height 15
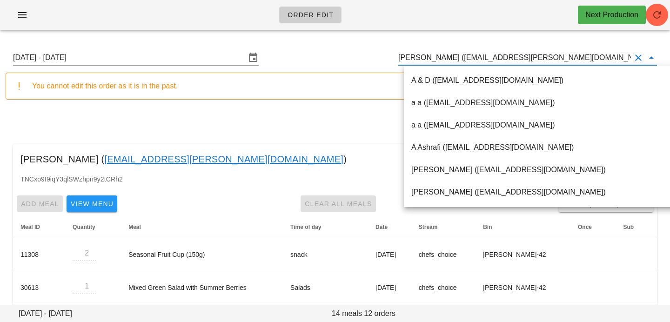
drag, startPoint x: 602, startPoint y: 61, endPoint x: 334, endPoint y: 47, distance: 268.6
click at [342, 49] on div "Sunday August 24 - Saturday August 30 Heather Murray (heather.w.murray@gmail.co…" at bounding box center [335, 58] width 659 height 30
paste input "vannessa@informprojects.com"
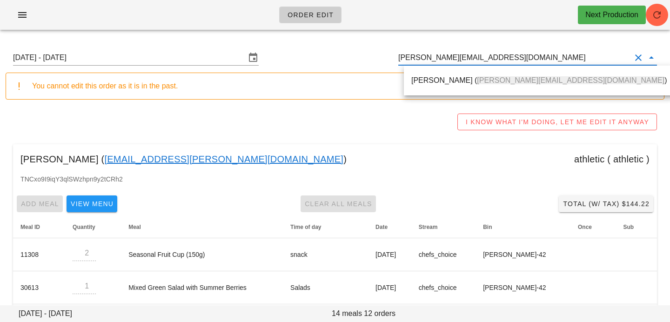
click at [431, 72] on div "Vannessa Chadd ( vannessa@informprojects.com )" at bounding box center [540, 80] width 256 height 20
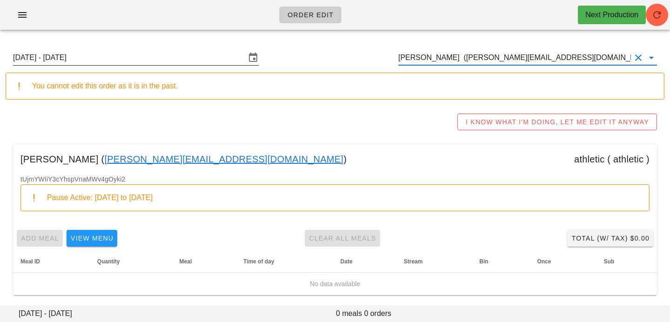
type input "Vannessa Chadd (vannessa@informprojects.com)"
click at [226, 58] on input "Sunday August 24 - Saturday August 30" at bounding box center [129, 57] width 233 height 15
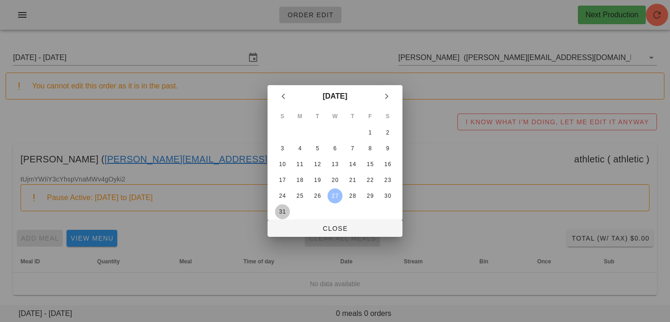
click at [284, 210] on div "31" at bounding box center [282, 212] width 15 height 7
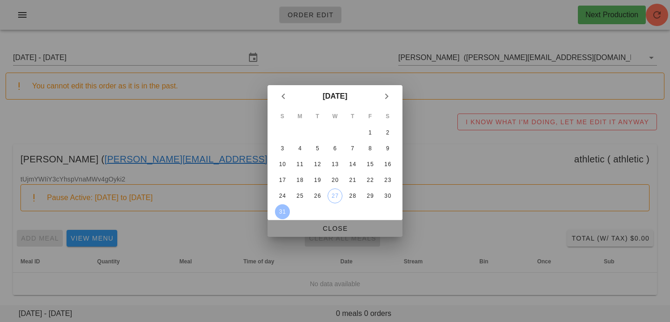
click at [314, 231] on span "Close" at bounding box center [335, 228] width 120 height 7
type input "Sunday August 31 - Saturday September 6"
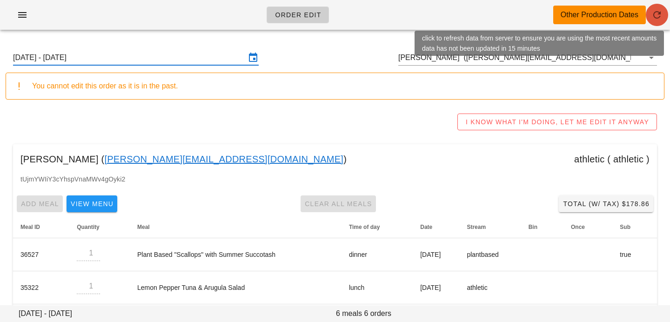
click at [661, 19] on icon "button" at bounding box center [657, 14] width 11 height 11
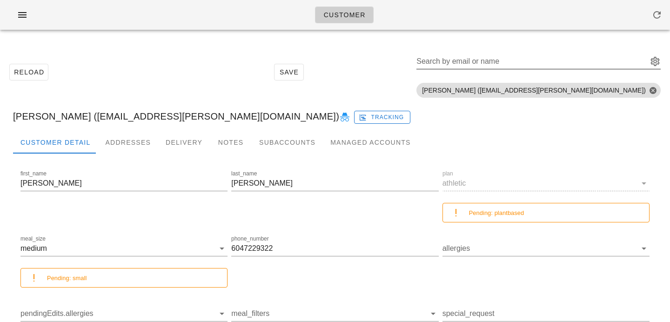
click at [577, 63] on input "Search by email or name" at bounding box center [532, 61] width 230 height 15
paste input "[EMAIL_ADDRESS][DOMAIN_NAME]"
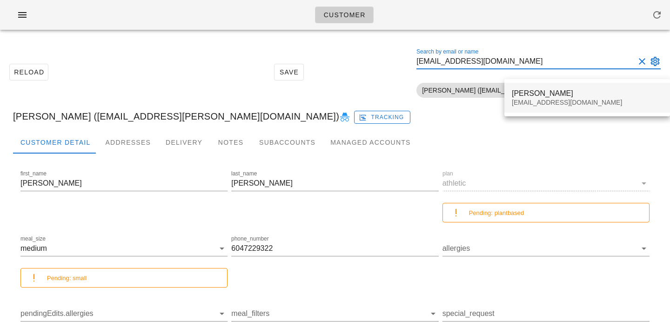
type input "[EMAIL_ADDRESS][DOMAIN_NAME]"
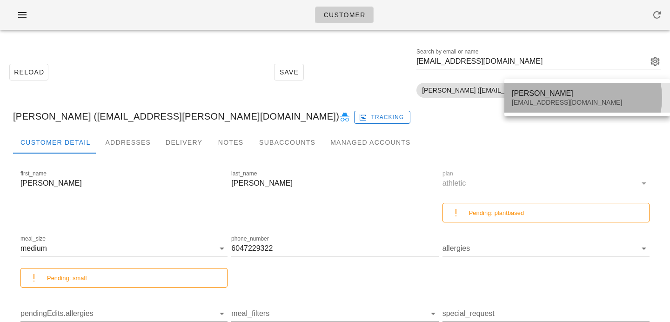
click at [554, 89] on div "[PERSON_NAME]" at bounding box center [587, 93] width 151 height 9
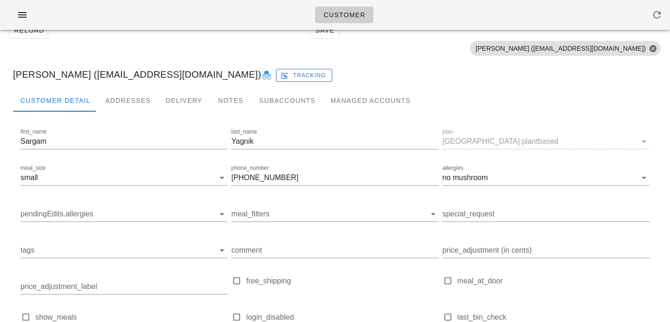
scroll to position [31, 0]
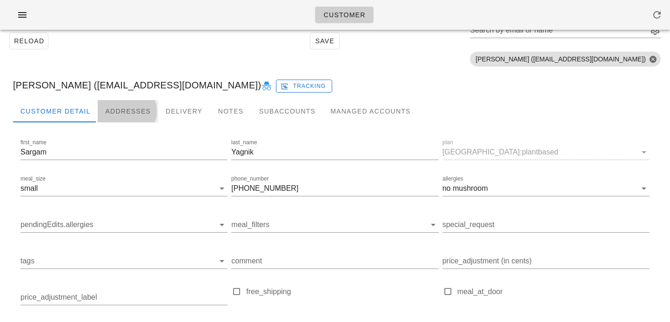
click at [122, 111] on div "Addresses" at bounding box center [128, 111] width 61 height 22
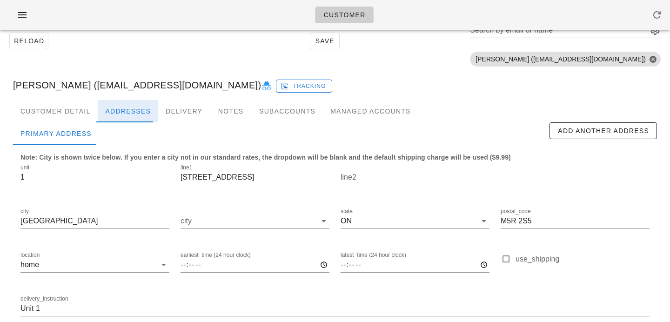
scroll to position [80, 0]
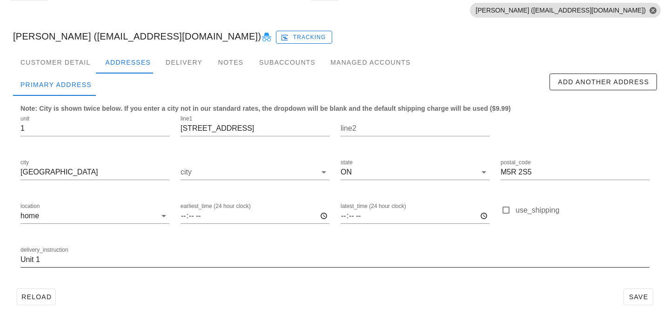
click at [92, 263] on input "Unit 1" at bounding box center [334, 259] width 629 height 15
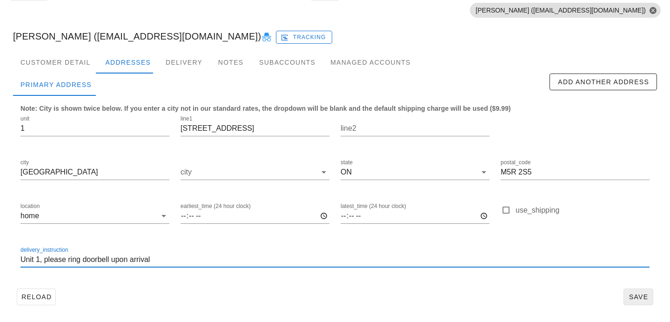
type input "Unit 1, please ring doorbell upon arrival"
click at [628, 297] on span "Save" at bounding box center [638, 296] width 21 height 7
drag, startPoint x: 167, startPoint y: 260, endPoint x: 0, endPoint y: 231, distance: 169.7
click at [0, 231] on div "Reload Save Search by email or name Include deleted accounts Include Shopify ac…" at bounding box center [335, 139] width 670 height 365
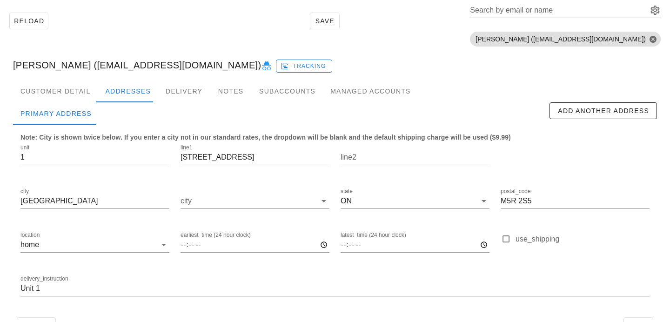
scroll to position [80, 0]
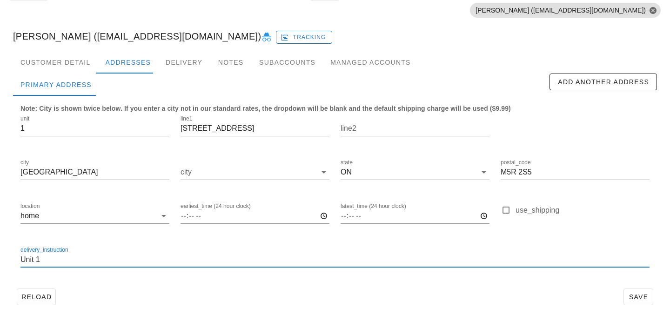
drag, startPoint x: 119, startPoint y: 259, endPoint x: 0, endPoint y: 238, distance: 120.5
click at [0, 239] on div "Reload Save Search by email or name Include deleted accounts Include Shopify ac…" at bounding box center [335, 139] width 670 height 365
paste input ", please ring doorbell upon arrival"
type input "Unit 1, please ring doorbell upon arrival"
click at [649, 296] on button "Save" at bounding box center [639, 297] width 30 height 17
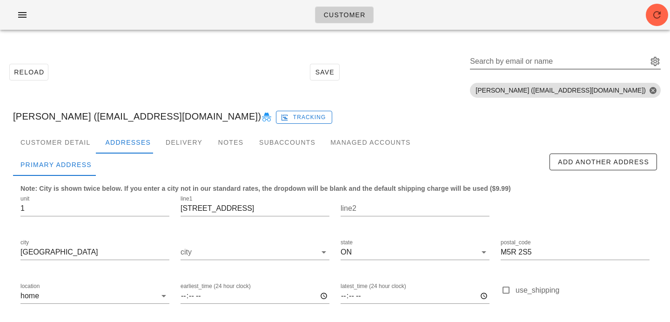
click at [547, 63] on input "Search by email or name" at bounding box center [558, 61] width 176 height 15
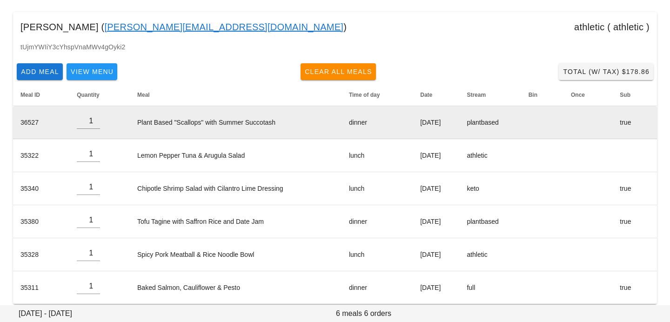
scroll to position [78, 0]
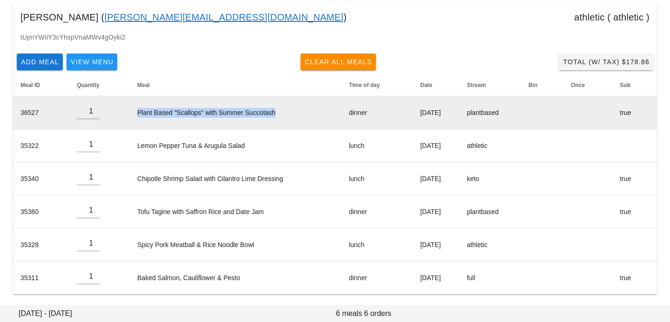
drag, startPoint x: 284, startPoint y: 113, endPoint x: 127, endPoint y: 108, distance: 157.4
click at [130, 108] on td "Plant Based "Scallops" with Summer Succotash" at bounding box center [236, 112] width 212 height 33
copy td "Plant Based "Scallops" with Summer Succotash"
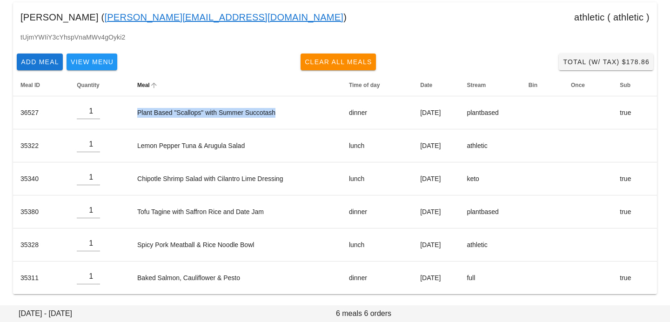
scroll to position [0, 0]
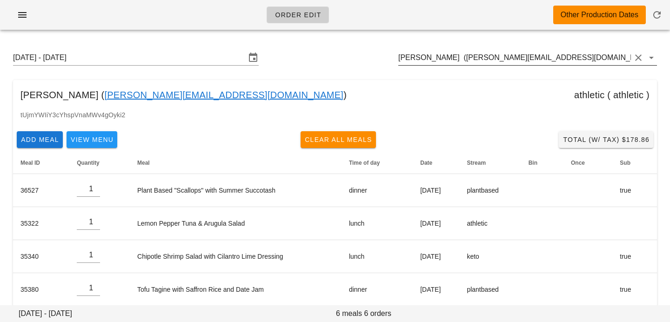
click at [454, 65] on div "Vannessa Chadd (vannessa@informprojects.com)" at bounding box center [528, 57] width 259 height 15
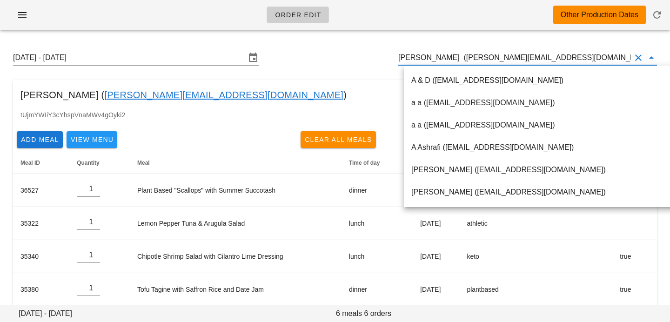
paste input "nicolascalash@gmail.com"
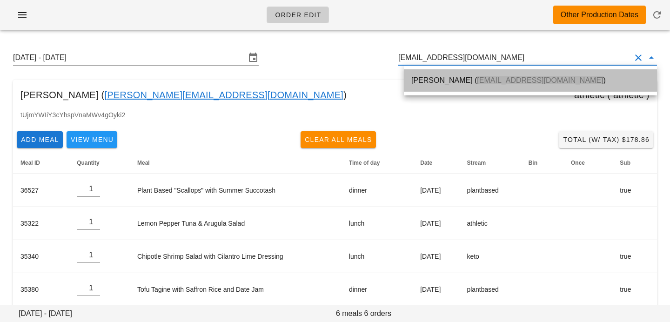
click at [467, 87] on div "Nicole Lasanen ( Nicolascalash@gmail.com )" at bounding box center [531, 80] width 238 height 20
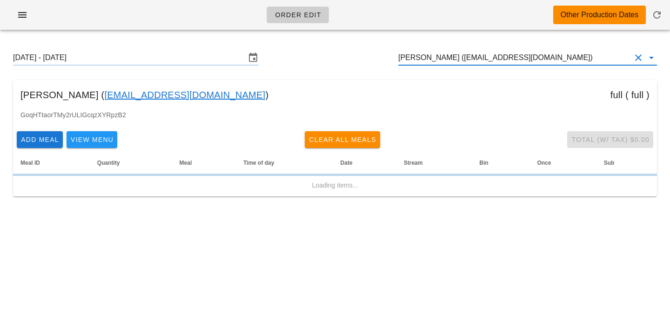
type input "Nicole Lasanen (Nicolascalash@gmail.com)"
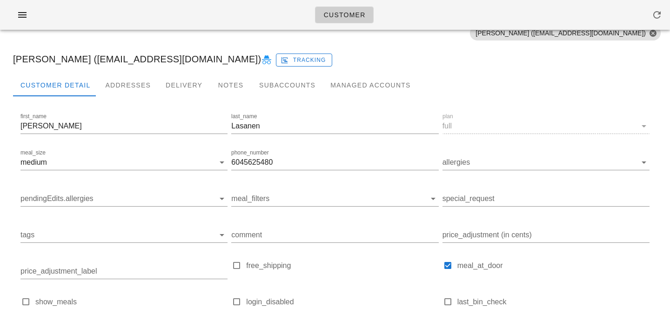
scroll to position [36, 0]
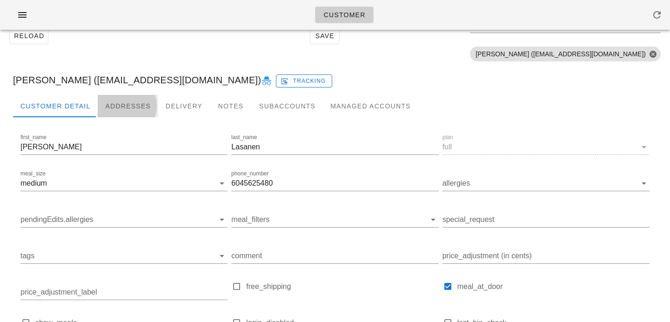
click at [130, 98] on div "Addresses" at bounding box center [128, 106] width 61 height 22
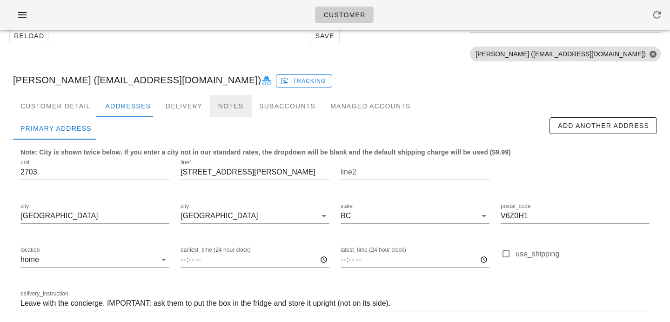
click at [231, 111] on div "Notes" at bounding box center [231, 106] width 42 height 22
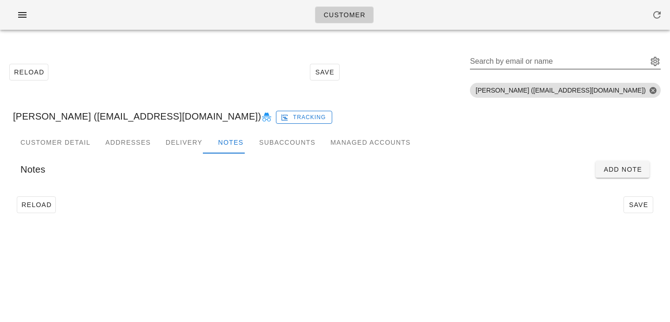
click at [551, 61] on input "Search by email or name" at bounding box center [558, 61] width 176 height 15
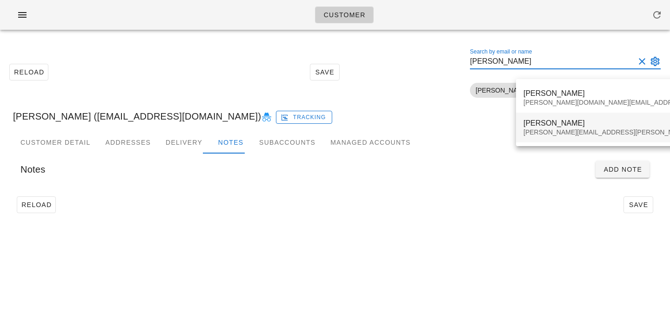
type input "[PERSON_NAME]"
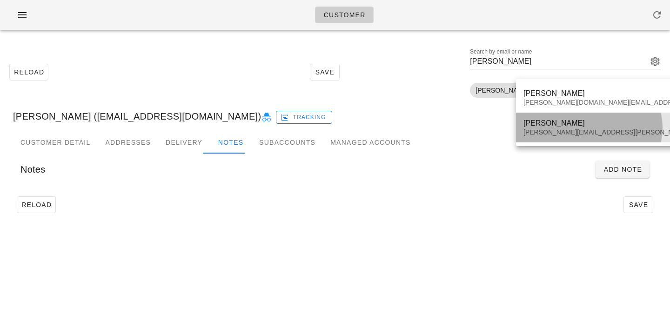
click at [563, 125] on div "[PERSON_NAME]" at bounding box center [633, 123] width 218 height 9
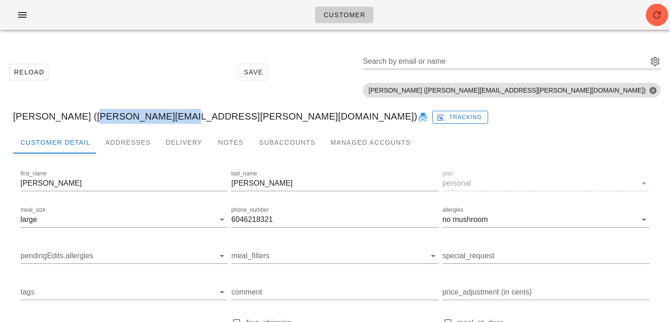
drag, startPoint x: 79, startPoint y: 117, endPoint x: 157, endPoint y: 114, distance: 77.8
click at [157, 114] on div "Brian Ostlund (b.ostlund@shaw.ca) Tracking" at bounding box center [335, 116] width 659 height 30
copy div "b.ostlund@shaw.c"
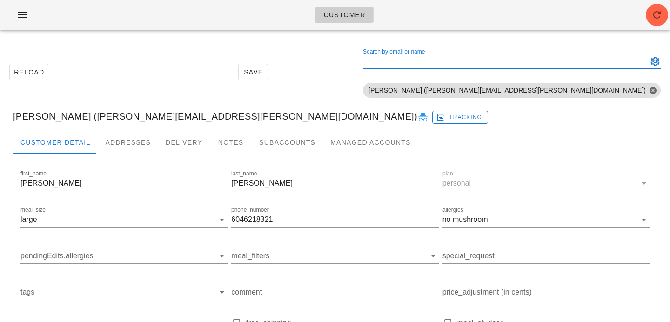
click at [571, 65] on input "Search by email or name" at bounding box center [504, 61] width 283 height 15
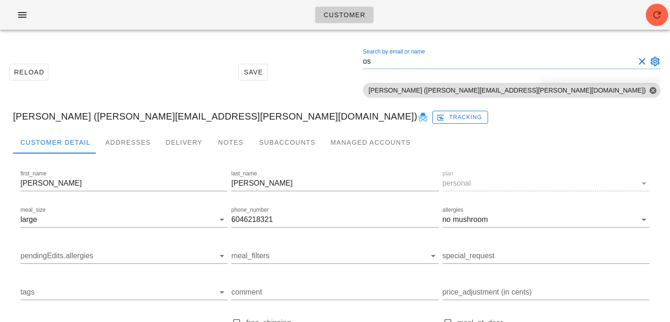
type input "o"
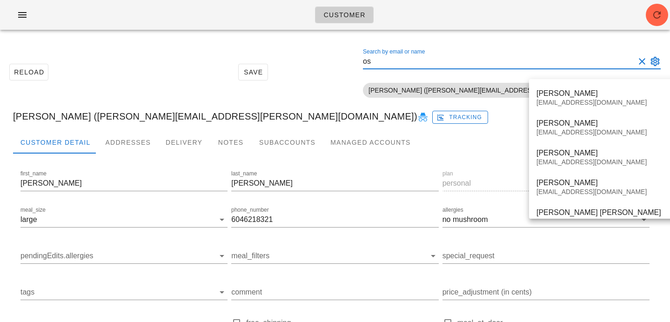
type input "o"
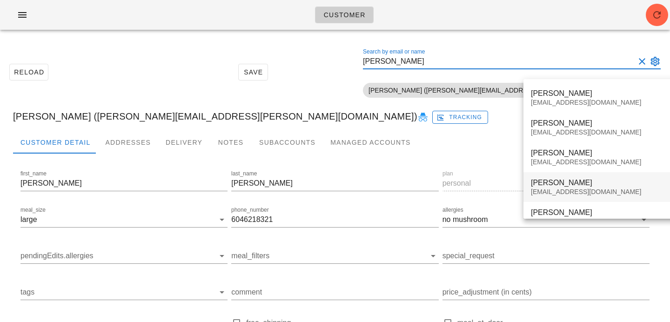
type input "michelle"
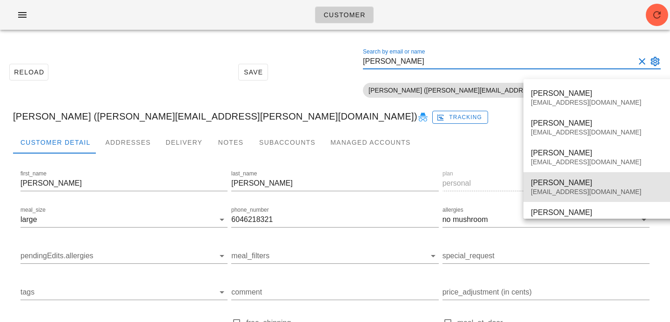
click at [563, 193] on div "Costlund@outlook.com" at bounding box center [613, 192] width 164 height 8
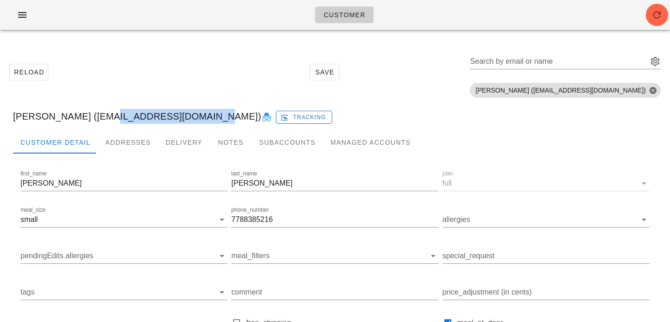
drag, startPoint x: 95, startPoint y: 115, endPoint x: 189, endPoint y: 115, distance: 94.5
click at [189, 115] on div "Michelle Ostlund (Costlund@outlook.com) Tracking" at bounding box center [335, 116] width 659 height 30
copy div "Costlund@outlook.com"
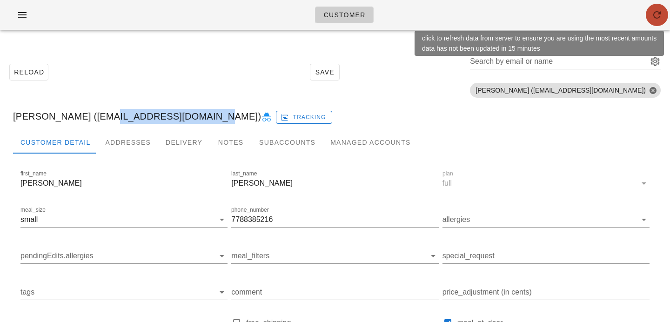
click at [650, 17] on span "button" at bounding box center [657, 14] width 22 height 11
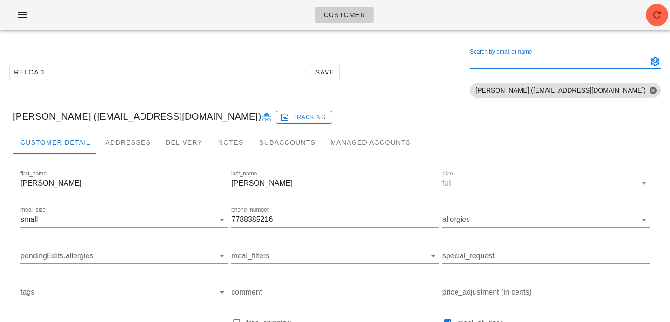
click at [578, 59] on input "Search by email or name" at bounding box center [558, 61] width 176 height 15
paste input "[EMAIL_ADDRESS][DOMAIN_NAME]"
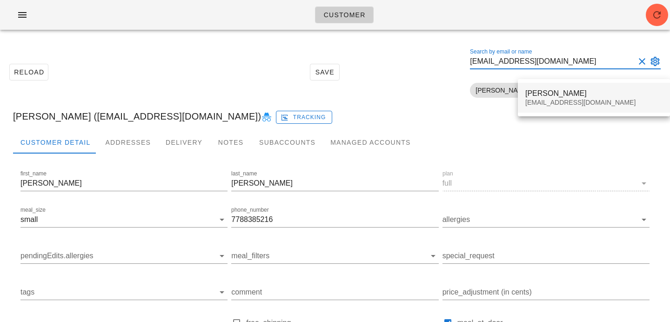
type input "[EMAIL_ADDRESS][DOMAIN_NAME]"
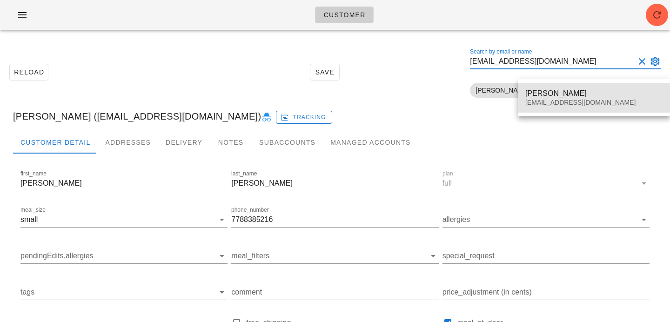
click at [562, 88] on div "[PERSON_NAME] [EMAIL_ADDRESS][DOMAIN_NAME]" at bounding box center [594, 97] width 137 height 29
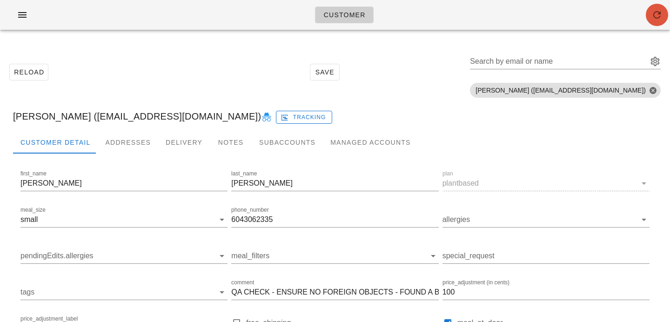
click at [661, 16] on icon "button" at bounding box center [657, 14] width 11 height 11
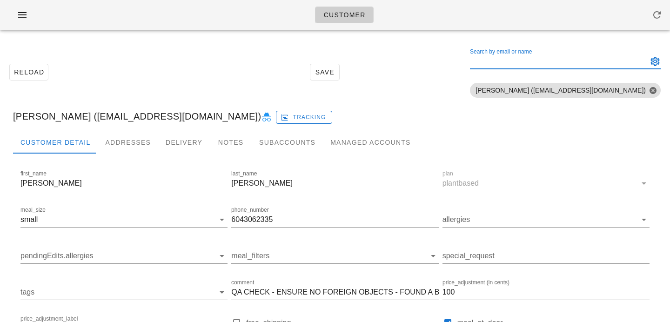
click at [553, 62] on input "Search by email or name" at bounding box center [558, 61] width 176 height 15
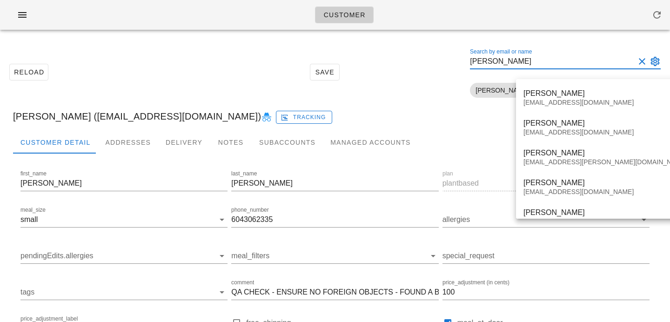
type input "[PERSON_NAME]"
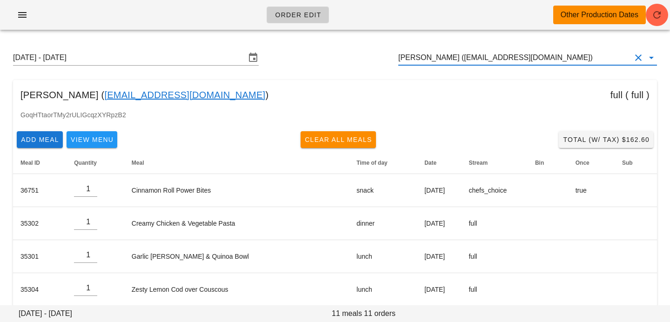
scroll to position [0, 0]
drag, startPoint x: 532, startPoint y: 58, endPoint x: 266, endPoint y: 54, distance: 266.3
click at [266, 54] on div "[DATE] - [DATE] [PERSON_NAME] ([EMAIL_ADDRESS][DOMAIN_NAME])" at bounding box center [335, 58] width 659 height 30
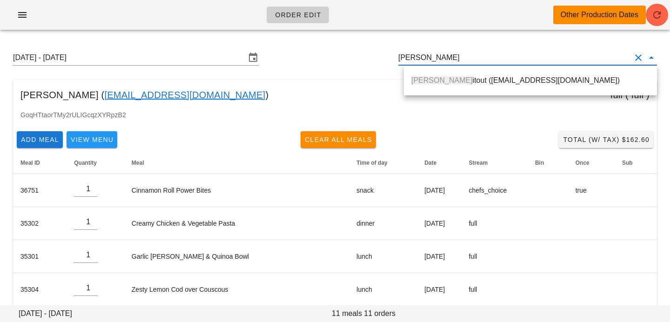
drag, startPoint x: 424, startPoint y: 84, endPoint x: 193, endPoint y: 94, distance: 231.1
click at [424, 84] on span "[PERSON_NAME]" at bounding box center [442, 80] width 61 height 8
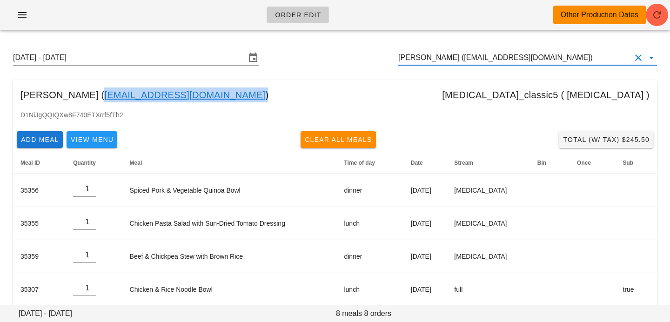
drag, startPoint x: 187, startPoint y: 95, endPoint x: 83, endPoint y: 96, distance: 103.8
click at [83, 96] on div "Cheryl Pitout ( cherylpitout@gmail.com ) diabetes_classic5 ( diabetes )" at bounding box center [335, 95] width 644 height 30
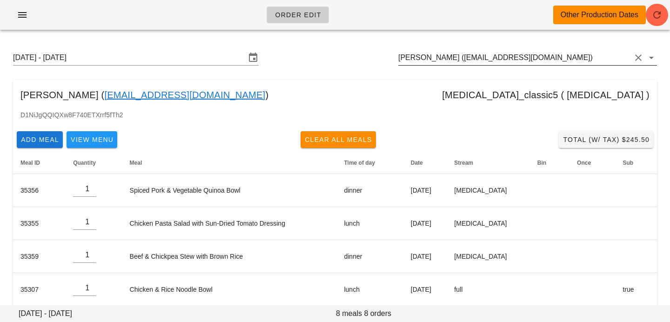
scroll to position [0, 0]
click at [561, 62] on input "Cheryl Pitout (cherylpitout@gmail.com)" at bounding box center [515, 57] width 233 height 15
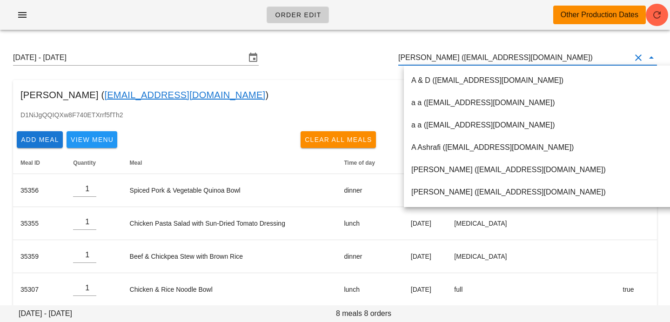
paste input "[EMAIL_ADDRESS][DOMAIN_NAME]"
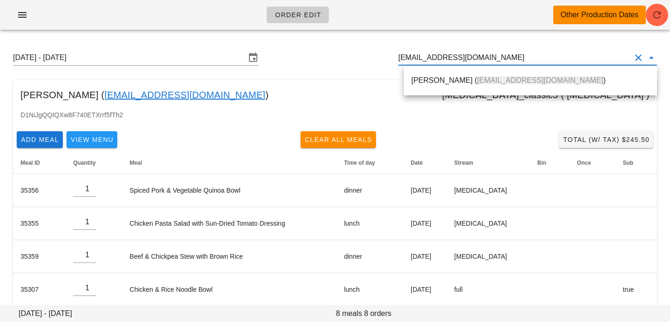
click at [482, 76] on span "[EMAIL_ADDRESS][DOMAIN_NAME]" at bounding box center [540, 80] width 126 height 8
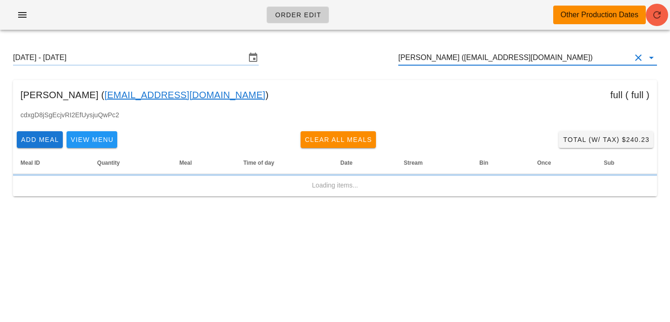
type input "[PERSON_NAME] ([EMAIL_ADDRESS][DOMAIN_NAME])"
click at [659, 18] on icon "button" at bounding box center [657, 14] width 11 height 11
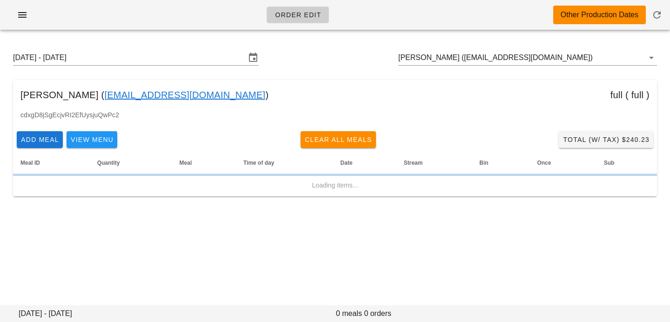
drag, startPoint x: 101, startPoint y: 95, endPoint x: 287, endPoint y: 148, distance: 192.9
click at [232, 96] on div "[PERSON_NAME] ( [EMAIL_ADDRESS][DOMAIN_NAME] ) full ( full )" at bounding box center [335, 95] width 644 height 30
click at [303, 90] on div "[PERSON_NAME] ( [EMAIL_ADDRESS][DOMAIN_NAME] ) full ( full )" at bounding box center [335, 95] width 644 height 30
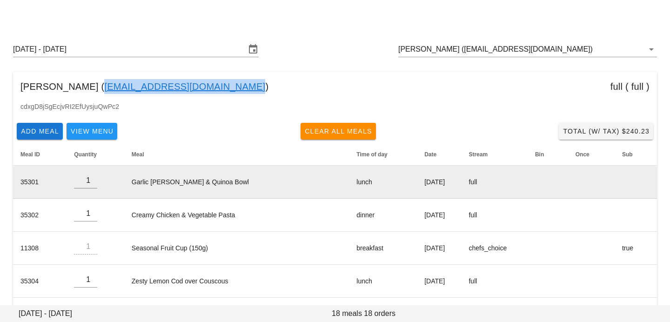
scroll to position [10, 0]
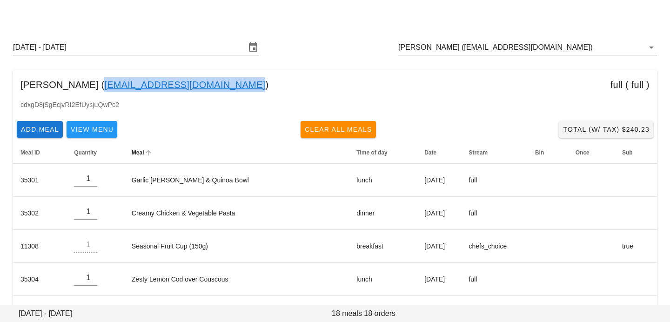
click at [213, 142] on th "Meal" at bounding box center [236, 153] width 225 height 22
click at [144, 155] on icon "Meal: Sorted ascending. Activate to sort descending." at bounding box center [148, 152] width 8 height 7
click at [425, 149] on span "Date" at bounding box center [431, 152] width 12 height 7
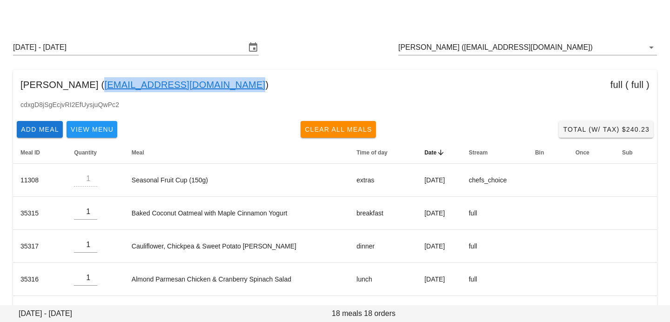
click at [425, 149] on span "Date" at bounding box center [431, 152] width 12 height 7
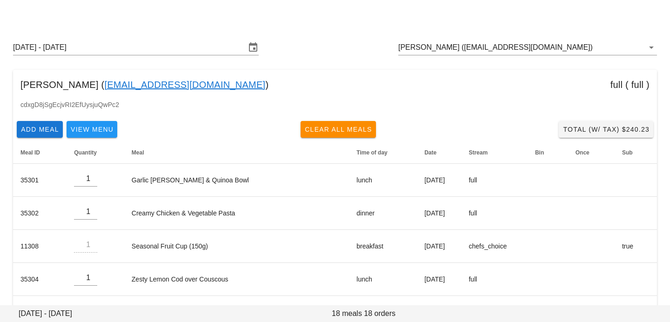
click at [415, 99] on div "[PERSON_NAME] ( [EMAIL_ADDRESS][DOMAIN_NAME] ) full ( full )" at bounding box center [335, 85] width 644 height 30
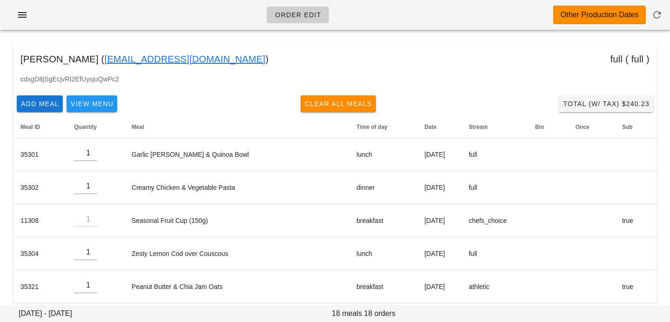
scroll to position [0, 0]
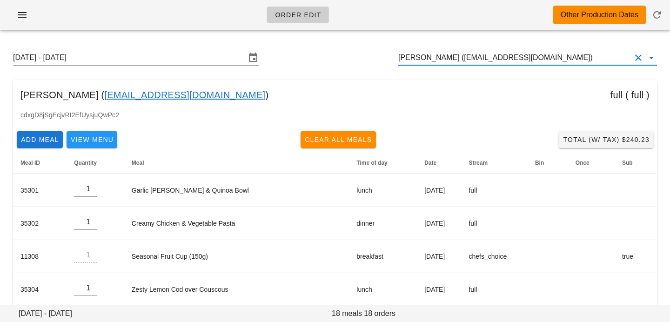
click at [455, 61] on input "[PERSON_NAME] ([EMAIL_ADDRESS][DOMAIN_NAME])" at bounding box center [515, 57] width 233 height 15
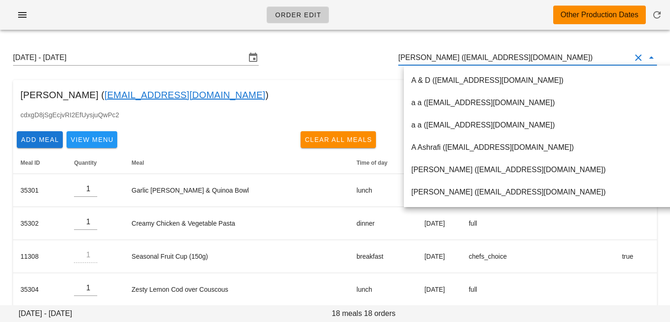
click at [468, 58] on input "[PERSON_NAME] ([EMAIL_ADDRESS][DOMAIN_NAME])" at bounding box center [515, 57] width 233 height 15
drag, startPoint x: 463, startPoint y: 58, endPoint x: 602, endPoint y: 62, distance: 139.7
click at [602, 62] on input "[PERSON_NAME] ([EMAIL_ADDRESS][DOMAIN_NAME])" at bounding box center [515, 57] width 233 height 15
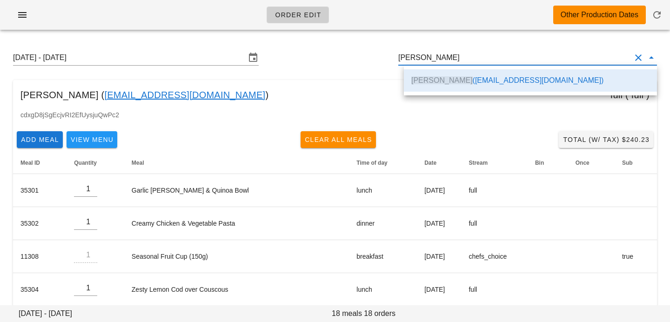
click at [323, 70] on div "Sunday August 31 - Saturday September 6 Jenna Falkenberg" at bounding box center [335, 58] width 659 height 30
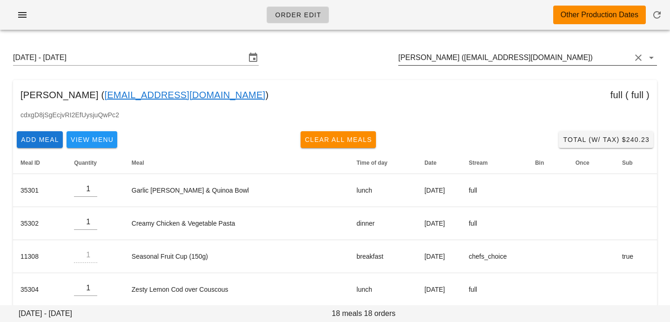
click at [465, 58] on input "[PERSON_NAME] ([EMAIL_ADDRESS][DOMAIN_NAME])" at bounding box center [515, 57] width 233 height 15
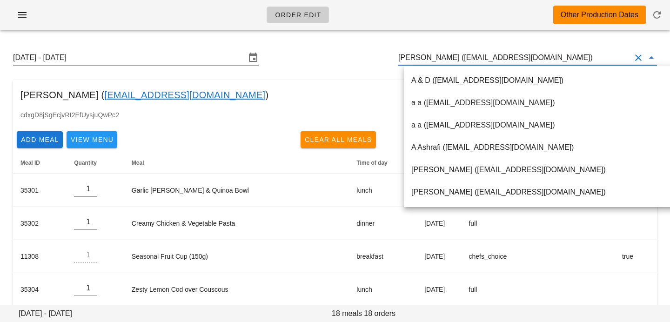
click at [464, 56] on input "[PERSON_NAME] ([EMAIL_ADDRESS][DOMAIN_NAME])" at bounding box center [515, 57] width 233 height 15
drag, startPoint x: 464, startPoint y: 57, endPoint x: 607, endPoint y: 61, distance: 143.5
click at [607, 61] on input "[PERSON_NAME] ([EMAIL_ADDRESS][DOMAIN_NAME])" at bounding box center [515, 57] width 233 height 15
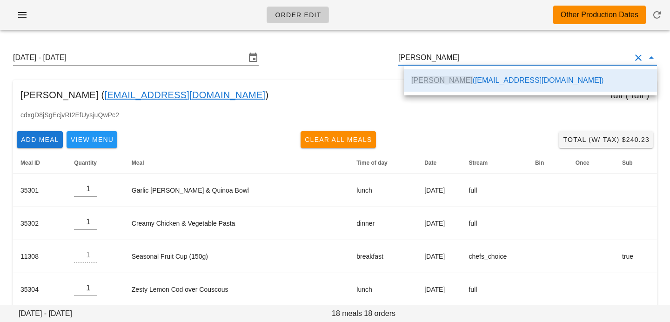
scroll to position [0, 0]
drag, startPoint x: 486, startPoint y: 57, endPoint x: 345, endPoint y: 26, distance: 144.6
paste input "[EMAIL_ADDRESS][DOMAIN_NAME]"
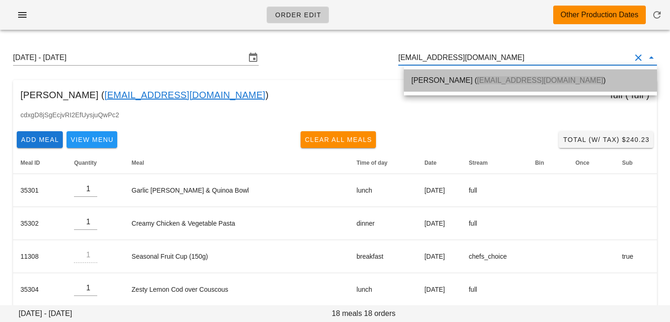
click at [451, 82] on div "Daniel Kwetny ( dkwetny@gmail.com )" at bounding box center [531, 80] width 238 height 9
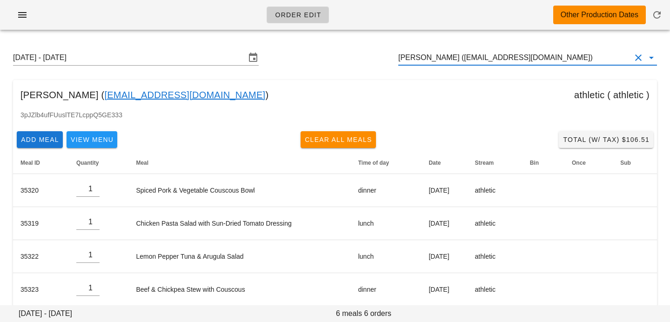
click at [450, 65] on div "[PERSON_NAME] ([EMAIL_ADDRESS][DOMAIN_NAME])" at bounding box center [528, 57] width 259 height 15
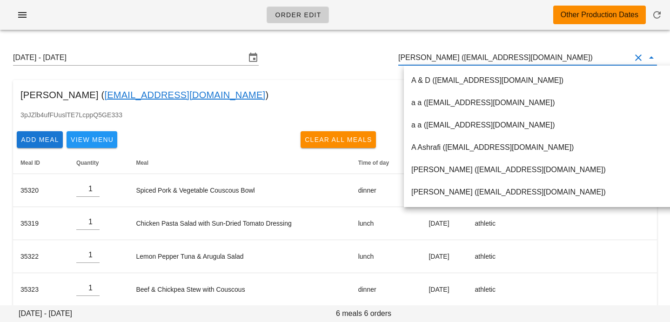
scroll to position [0, 0]
drag, startPoint x: 453, startPoint y: 56, endPoint x: 597, endPoint y: 61, distance: 144.4
click at [597, 61] on input "[PERSON_NAME] ([EMAIL_ADDRESS][DOMAIN_NAME])" at bounding box center [515, 57] width 233 height 15
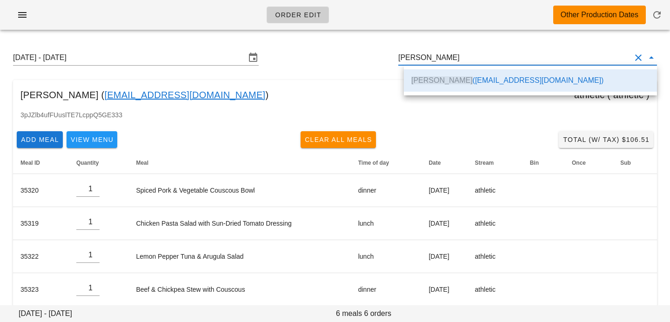
click at [368, 65] on div "Sunday August 31 - Saturday September 6 Daniel Kwetny" at bounding box center [335, 58] width 659 height 30
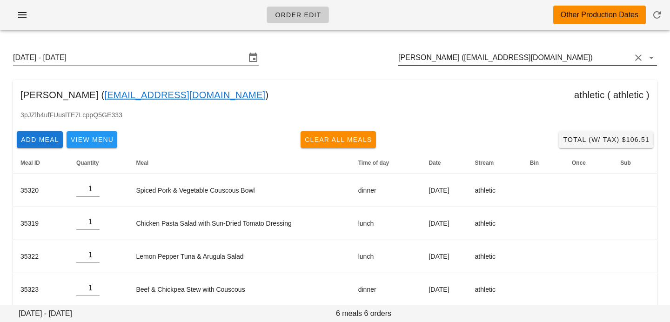
click at [548, 54] on input "[PERSON_NAME] ([EMAIL_ADDRESS][DOMAIN_NAME])" at bounding box center [515, 57] width 233 height 15
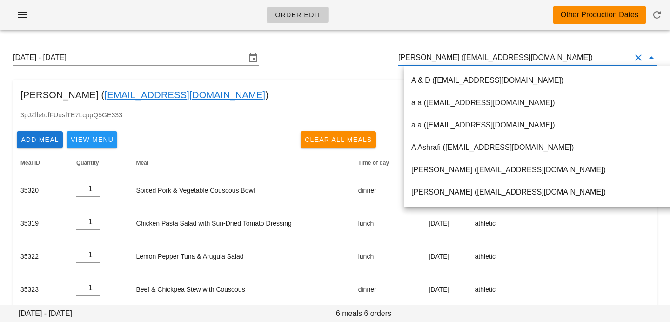
paste input "[EMAIL_ADDRESS][DOMAIN_NAME]"
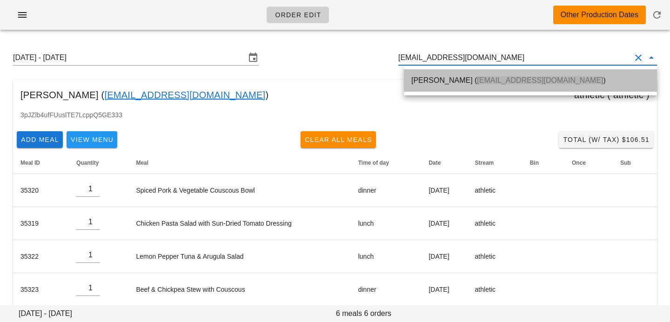
click at [498, 84] on span "[EMAIL_ADDRESS][DOMAIN_NAME]" at bounding box center [540, 80] width 126 height 8
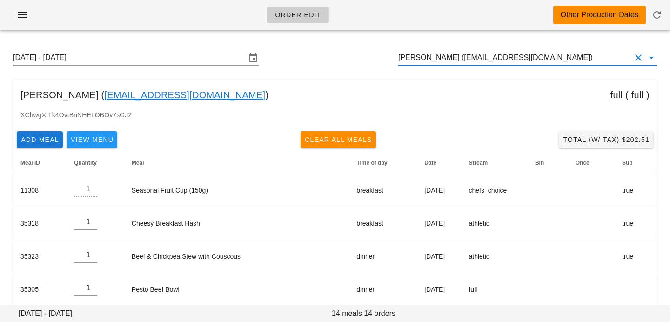
click at [463, 54] on input "[PERSON_NAME] ([EMAIL_ADDRESS][DOMAIN_NAME])" at bounding box center [515, 57] width 233 height 15
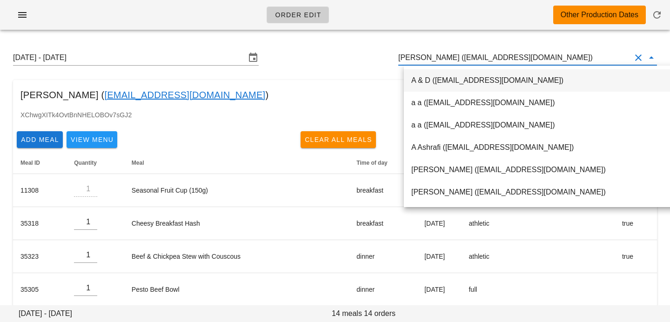
scroll to position [0, 0]
drag, startPoint x: 459, startPoint y: 57, endPoint x: 579, endPoint y: 57, distance: 119.6
click at [581, 60] on input "[PERSON_NAME] ([EMAIL_ADDRESS][DOMAIN_NAME])" at bounding box center [515, 57] width 233 height 15
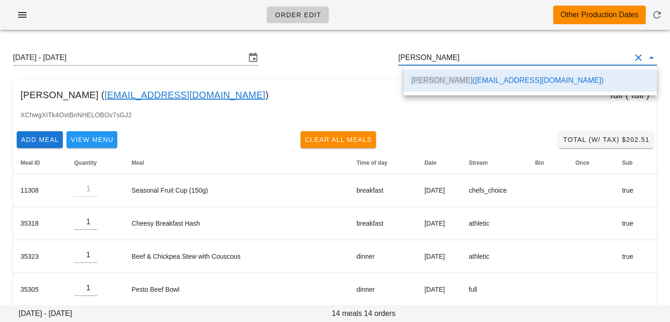
scroll to position [0, 0]
click at [358, 104] on div "Samantha Cates ( scates2003@hotmail.com ) full ( full )" at bounding box center [335, 95] width 644 height 30
type input "[PERSON_NAME] ([EMAIL_ADDRESS][DOMAIN_NAME])"
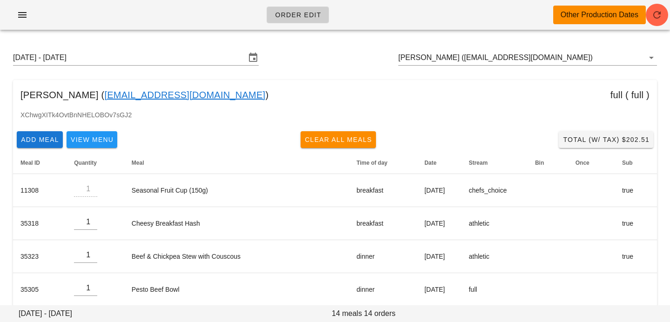
scroll to position [4, 0]
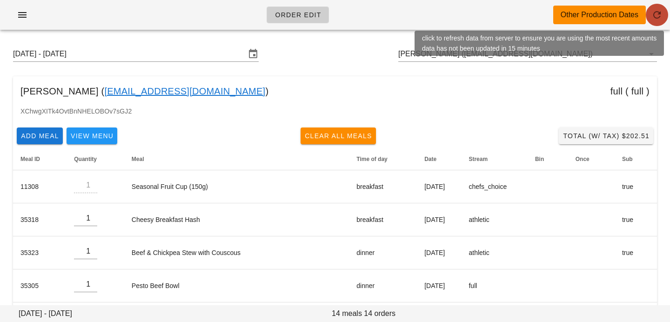
click at [657, 14] on icon "button" at bounding box center [657, 14] width 11 height 11
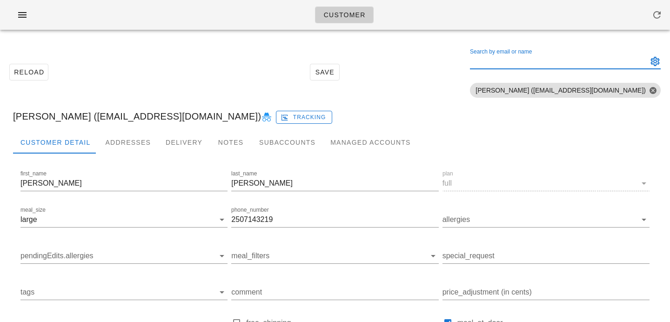
click at [530, 61] on input "Search by email or name" at bounding box center [558, 61] width 176 height 15
paste input "[EMAIL_ADDRESS][DOMAIN_NAME]"
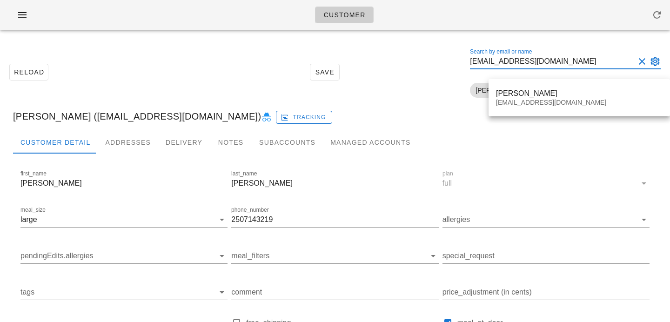
type input "[EMAIL_ADDRESS][DOMAIN_NAME]"
click at [426, 85] on div "Reload Save Search by email or name [EMAIL_ADDRESS][DOMAIN_NAME] Include delete…" at bounding box center [335, 72] width 659 height 59
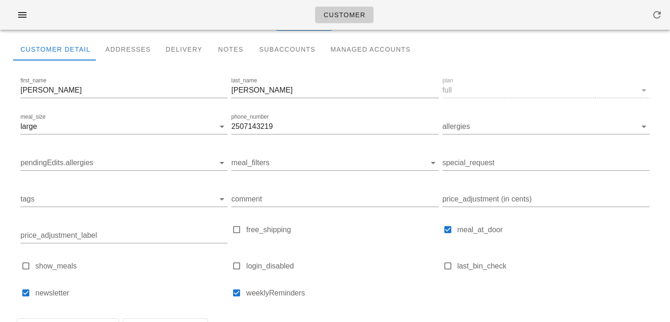
scroll to position [67, 0]
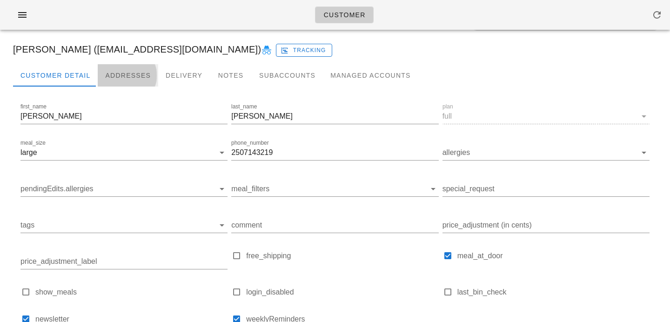
click at [123, 70] on div "Addresses" at bounding box center [128, 75] width 61 height 22
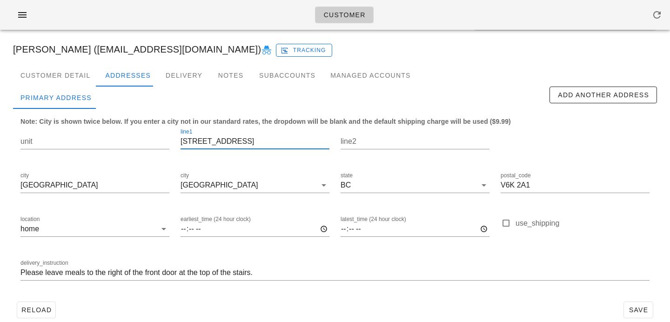
scroll to position [0, 0]
drag, startPoint x: 252, startPoint y: 142, endPoint x: 156, endPoint y: 144, distance: 96.4
click at [157, 144] on div "unit line1 [STREET_ADDRESS] postal_code V6K 2A1 location home earliest_time (24…" at bounding box center [335, 208] width 641 height 175
click at [78, 81] on div "Customer Detail" at bounding box center [55, 75] width 85 height 22
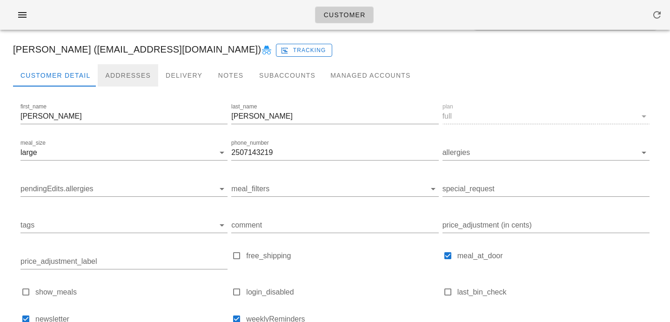
click at [122, 72] on div "Addresses" at bounding box center [128, 75] width 61 height 22
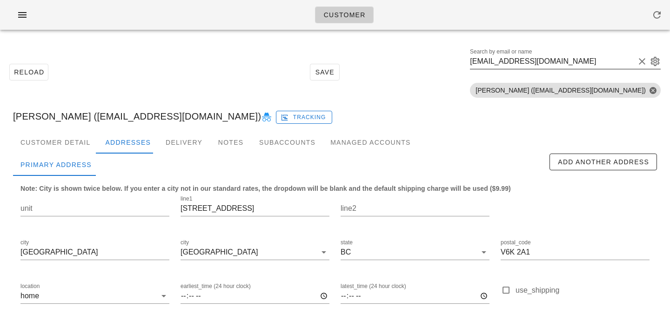
click at [538, 65] on input "Jennafalkenberg123@gmail.com" at bounding box center [552, 61] width 165 height 15
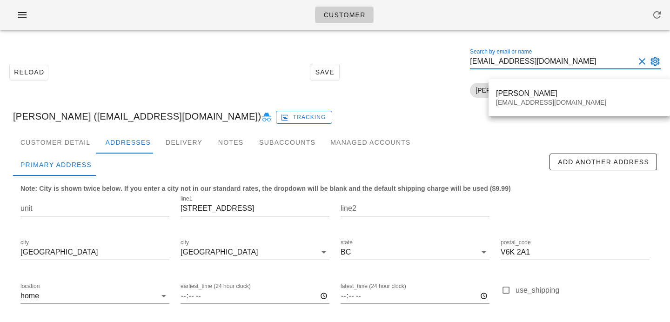
click at [642, 64] on button "Clear Search by email or name" at bounding box center [642, 61] width 11 height 11
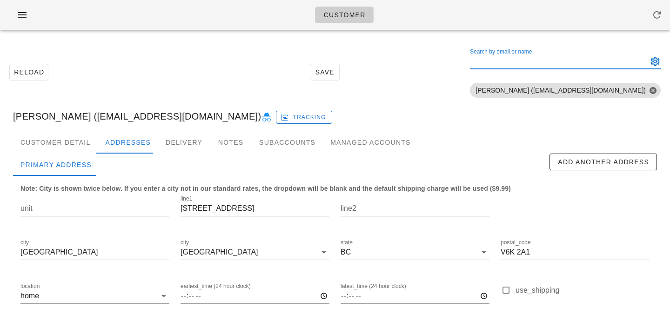
paste input "dkwetny@gmail.com"
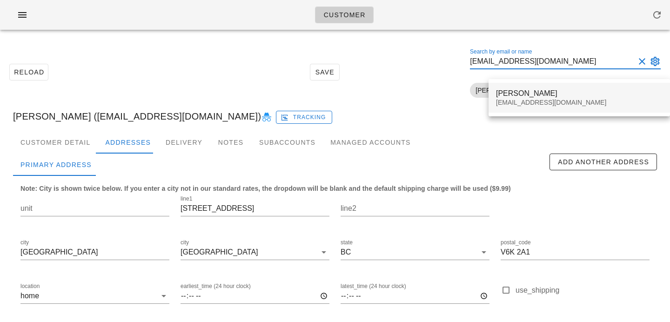
type input "dkwetny@gmail.com"
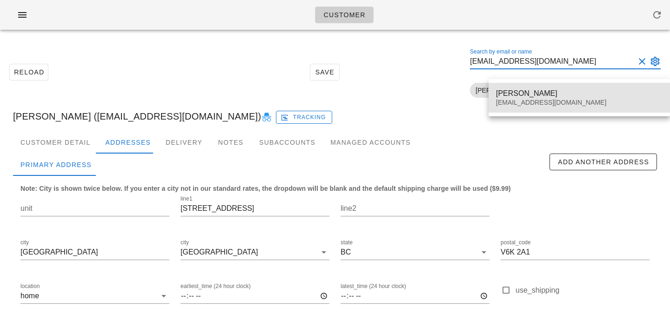
click at [552, 112] on div "Daniel Kwetny dkwetny@gmail.com" at bounding box center [579, 97] width 167 height 29
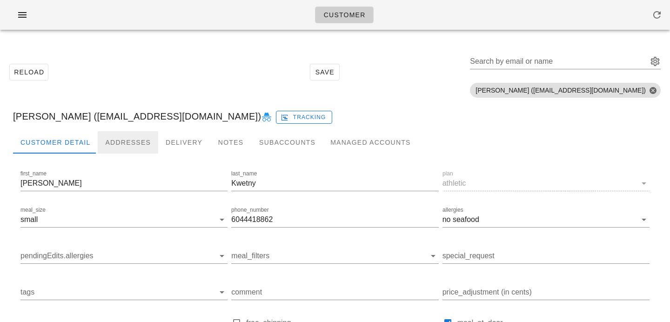
click at [128, 137] on div "Addresses" at bounding box center [128, 142] width 61 height 22
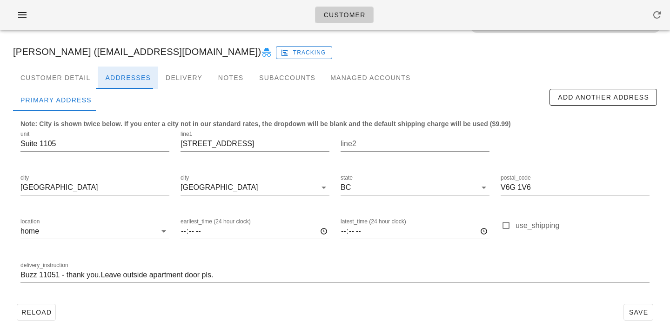
scroll to position [80, 0]
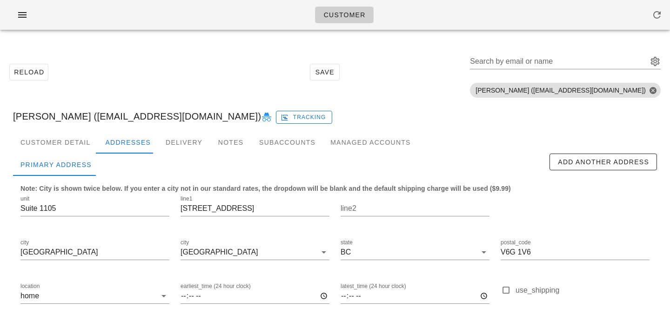
type input "Buzz 11051 - thank you.Leave outside apartment door pls."
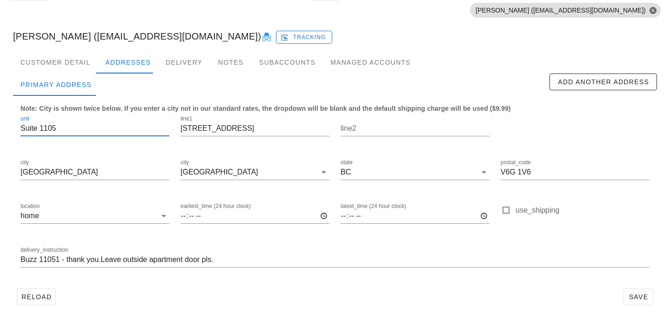
scroll to position [0, 0]
drag, startPoint x: 40, startPoint y: 129, endPoint x: 0, endPoint y: 132, distance: 40.1
click at [0, 132] on div "Reload Save Search by email or name Include deleted accounts Include Shopify ac…" at bounding box center [335, 139] width 670 height 365
type input "Suite 1105"
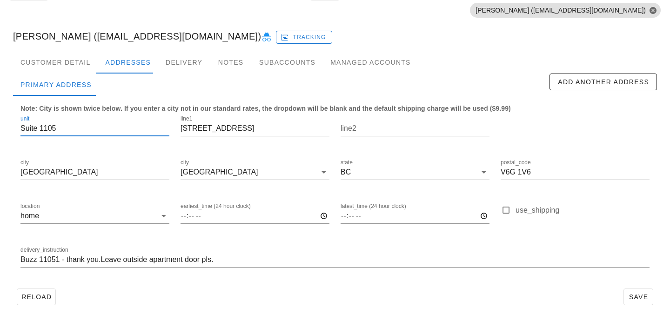
drag, startPoint x: 69, startPoint y: 130, endPoint x: 0, endPoint y: 125, distance: 69.1
click at [0, 125] on div "Reload Save Search by email or name Include deleted accounts Include Shopify ac…" at bounding box center [335, 139] width 670 height 365
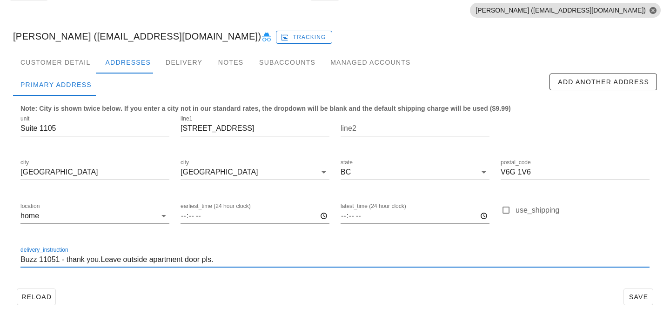
click at [21, 260] on input "Buzz 11051 - thank you.Leave outside apartment door pls." at bounding box center [334, 259] width 629 height 15
paste input "Suite 1105"
type input "Suite 1105, Buzz 11051 - thank you.Leave outside apartment door pls."
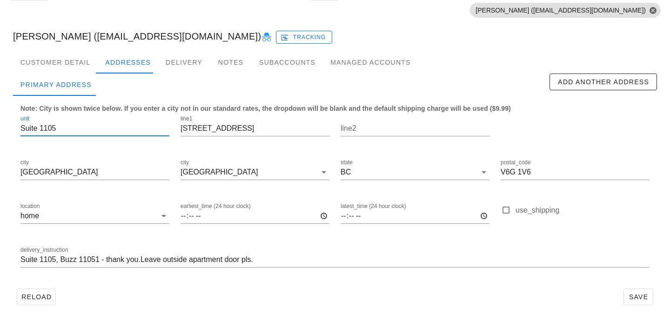
scroll to position [0, 0]
drag, startPoint x: 40, startPoint y: 128, endPoint x: 0, endPoint y: 128, distance: 40.0
click at [0, 128] on div "Reload Save Search by email or name Include deleted accounts Include Shopify ac…" at bounding box center [335, 139] width 670 height 365
type input "1105"
click at [261, 278] on div "delivery_instruction Suite 1105, Buzz 11051 - thank you.Leave outside apartment…" at bounding box center [335, 261] width 641 height 44
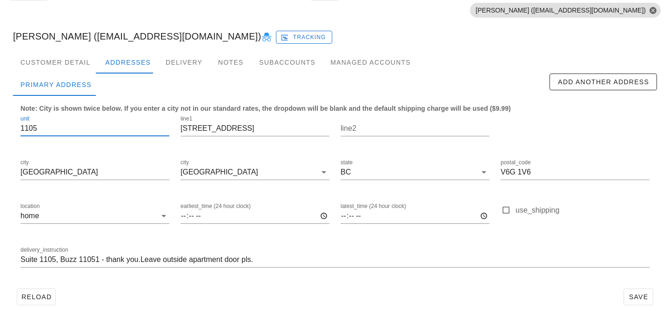
scroll to position [0, 0]
click at [139, 260] on input "Suite 1105, Buzz 11051 - thank you.Leave outside apartment door pls." at bounding box center [334, 259] width 629 height 15
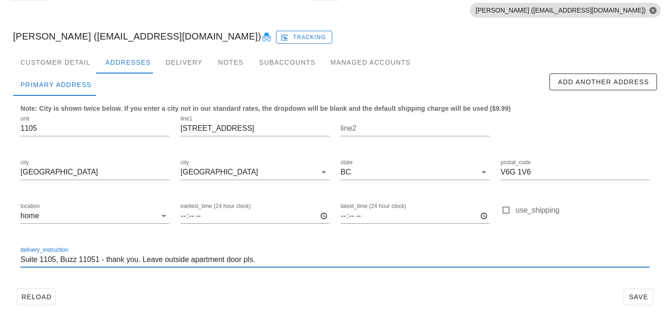
type input "Suite 1105, Buzz 11051 - thank you. Leave outside apartment door pls."
click at [436, 284] on div "Note: City is shown twice below. If you enter a city not in our standard rates,…" at bounding box center [335, 190] width 644 height 189
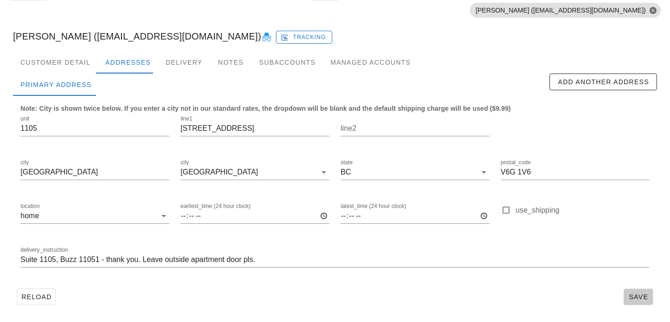
click at [629, 294] on span "Save" at bounding box center [638, 296] width 21 height 7
click at [646, 297] on span "Save" at bounding box center [638, 296] width 21 height 7
click at [83, 55] on div "Customer Detail" at bounding box center [55, 62] width 85 height 22
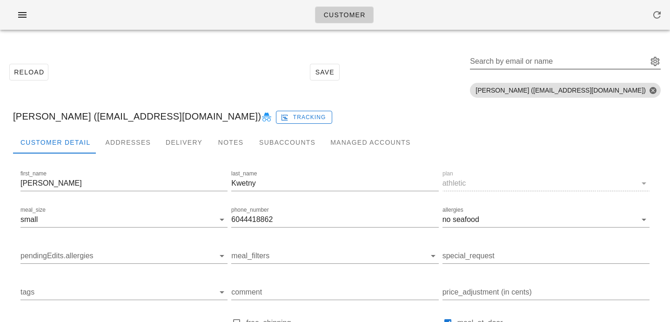
click at [580, 63] on input "Search by email or name" at bounding box center [558, 61] width 176 height 15
paste input "scates2003@hotmail.com"
type input "scates2003@hotmail.com"
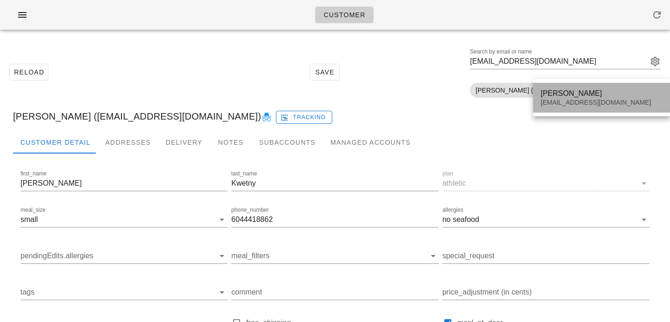
click at [600, 98] on div "Samantha Cates scates2003@hotmail.com" at bounding box center [602, 97] width 122 height 29
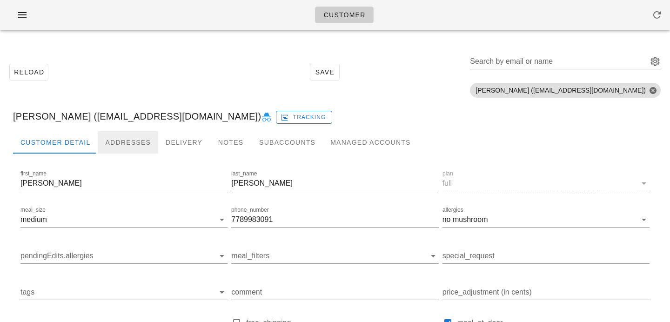
click at [124, 140] on div "Addresses" at bounding box center [128, 142] width 61 height 22
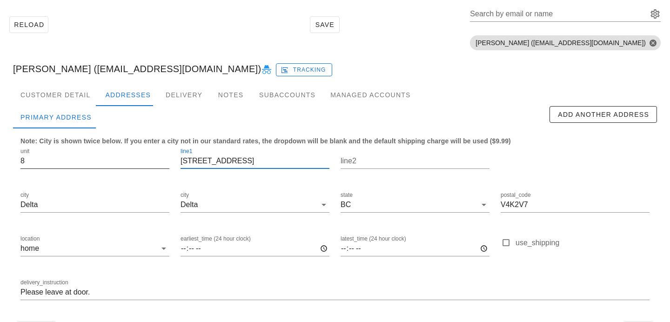
drag, startPoint x: 229, startPoint y: 163, endPoint x: 142, endPoint y: 149, distance: 87.7
click at [145, 150] on div "unit 8 line1 4618 51 St line2 city Delta city Delta state BC postal_code V4K2V7…" at bounding box center [335, 228] width 641 height 175
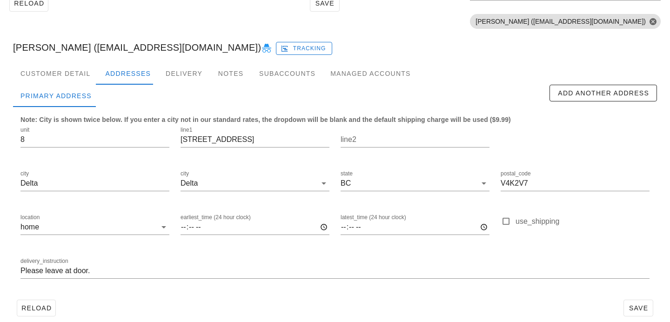
scroll to position [80, 0]
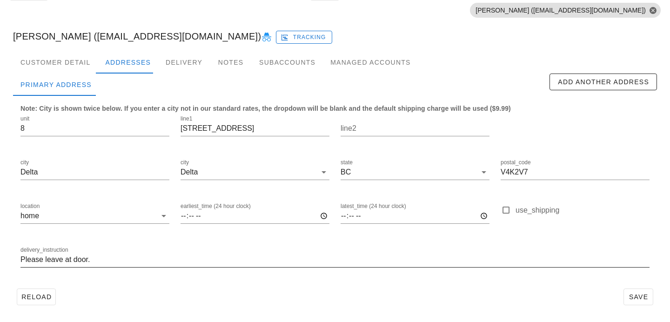
click at [21, 261] on input "Please leave at door." at bounding box center [334, 259] width 629 height 15
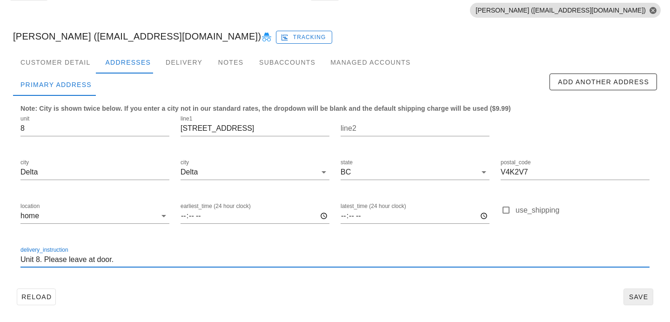
type input "Unit 8. Please leave at door."
click at [646, 296] on span "Save" at bounding box center [638, 296] width 21 height 7
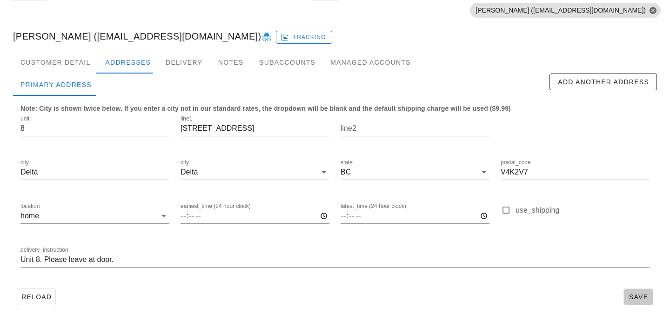
click at [637, 301] on span "Save" at bounding box center [638, 296] width 21 height 7
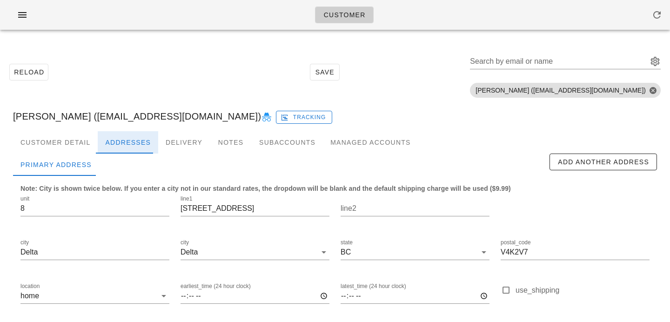
scroll to position [80, 0]
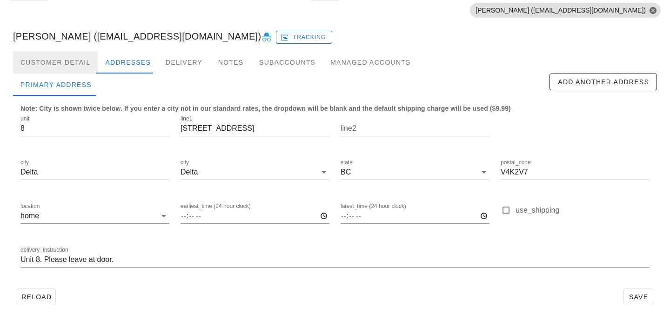
click at [80, 64] on div "Customer Detail" at bounding box center [55, 62] width 85 height 22
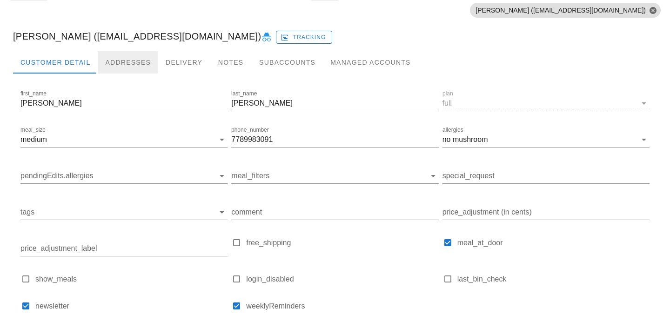
click at [119, 68] on div "Addresses" at bounding box center [128, 62] width 61 height 22
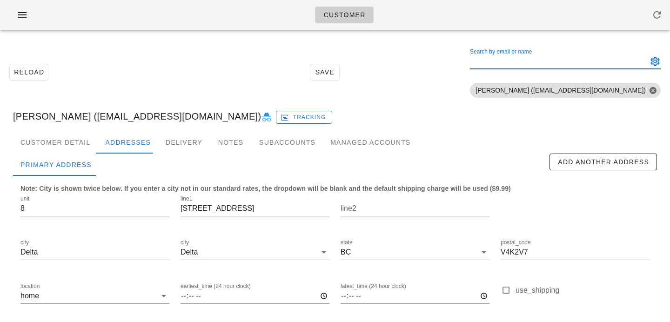
click at [582, 64] on input "Search by email or name" at bounding box center [558, 61] width 176 height 15
paste input "[EMAIL_ADDRESS][DOMAIN_NAME]"
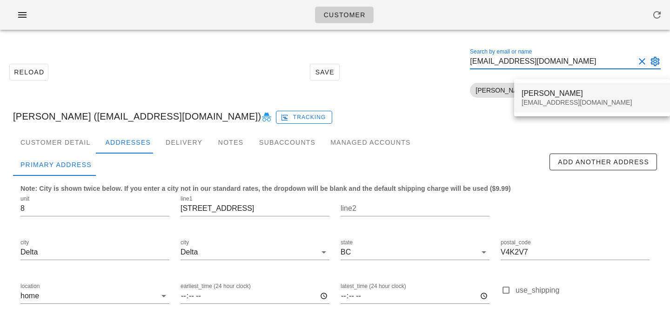
type input "[EMAIL_ADDRESS][DOMAIN_NAME]"
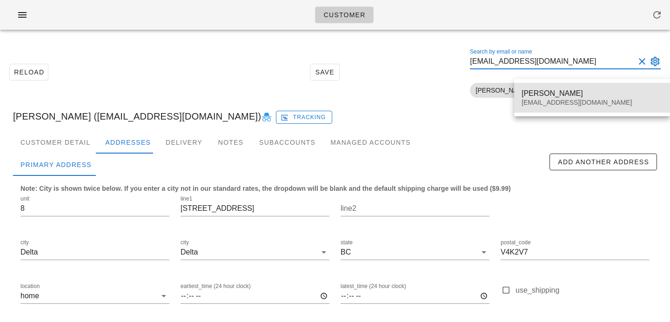
click at [547, 98] on div "brett dease ccdb93@gmail.com" at bounding box center [592, 97] width 141 height 29
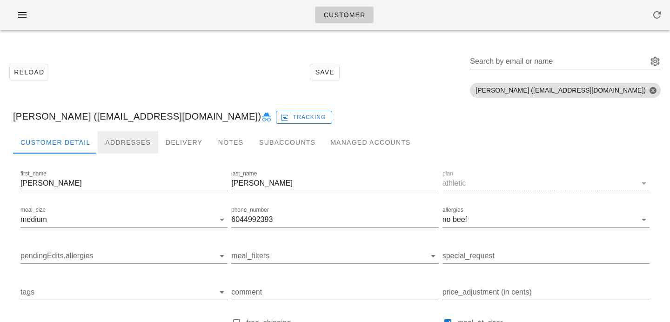
click at [122, 145] on div "Addresses" at bounding box center [128, 142] width 61 height 22
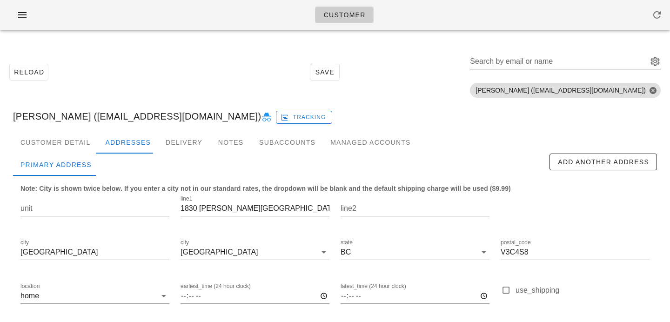
click at [569, 61] on input "Search by email or name" at bounding box center [558, 61] width 176 height 15
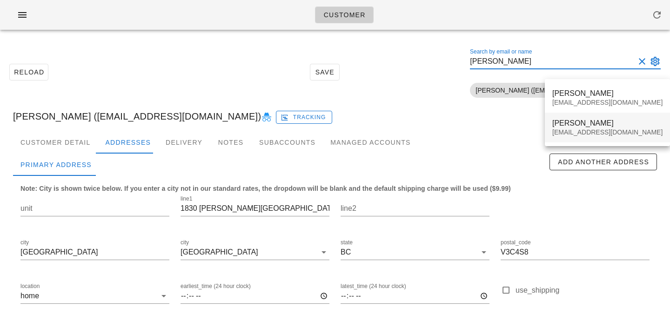
type input "brett dease"
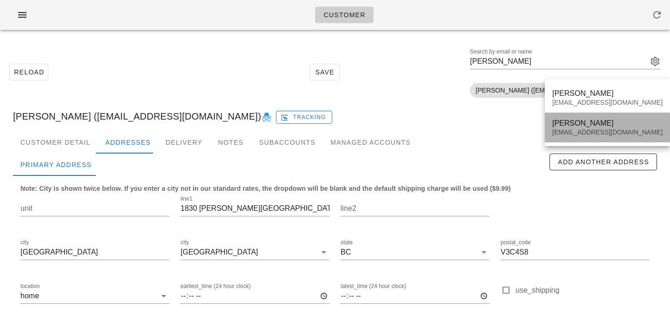
click at [590, 134] on div "bdease_norco91@live.ca" at bounding box center [608, 132] width 110 height 8
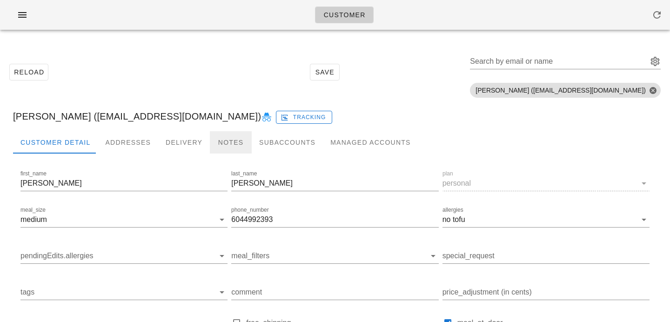
click at [233, 137] on div "Notes" at bounding box center [231, 142] width 42 height 22
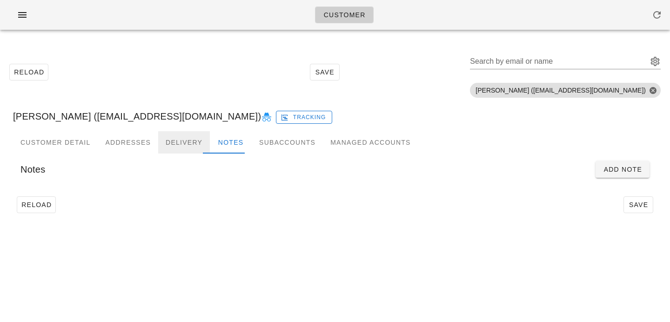
click at [194, 142] on div "Delivery" at bounding box center [184, 142] width 52 height 22
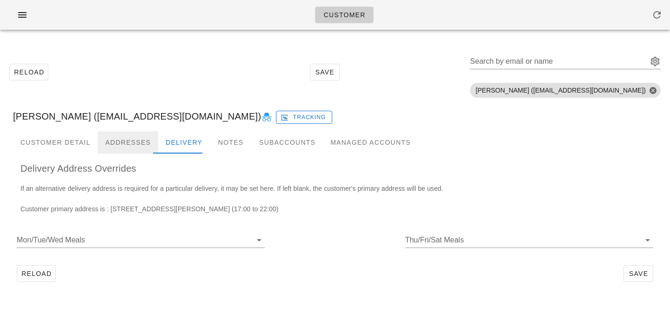
click at [122, 145] on div "Addresses" at bounding box center [128, 142] width 61 height 22
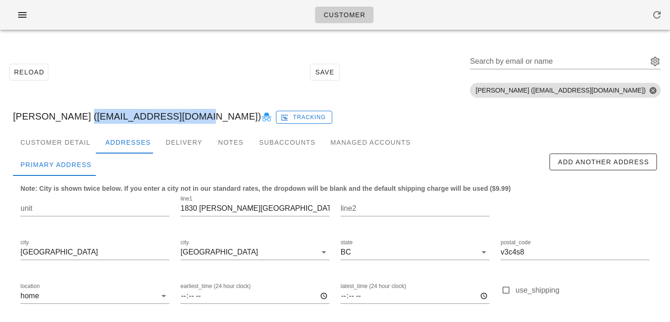
drag, startPoint x: 69, startPoint y: 116, endPoint x: 172, endPoint y: 116, distance: 102.4
click at [172, 116] on div "[PERSON_NAME] ([EMAIL_ADDRESS][DOMAIN_NAME]) Tracking" at bounding box center [335, 116] width 659 height 30
copy div "[EMAIL_ADDRESS][DOMAIN_NAME]"
click at [95, 116] on div "[PERSON_NAME] ([EMAIL_ADDRESS][DOMAIN_NAME]) Tracking" at bounding box center [335, 116] width 659 height 30
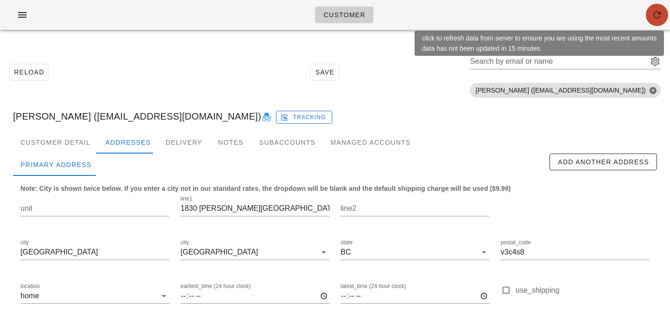
click at [658, 14] on icon "button" at bounding box center [657, 14] width 11 height 11
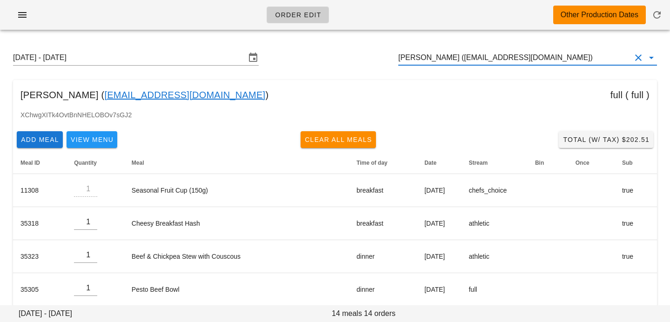
click at [455, 55] on input "[PERSON_NAME] ([EMAIL_ADDRESS][DOMAIN_NAME])" at bounding box center [515, 57] width 233 height 15
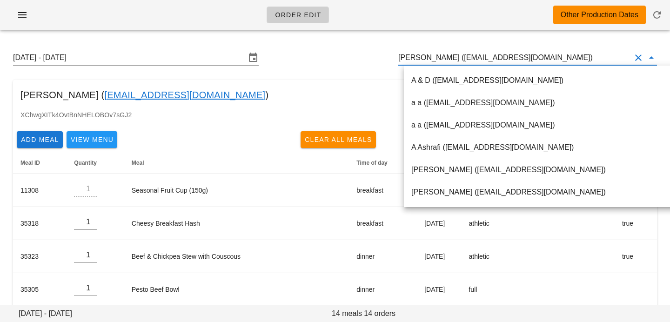
click at [458, 57] on input "[PERSON_NAME] ([EMAIL_ADDRESS][DOMAIN_NAME])" at bounding box center [515, 57] width 233 height 15
drag, startPoint x: 459, startPoint y: 57, endPoint x: 566, endPoint y: 60, distance: 107.1
click at [565, 60] on input "[PERSON_NAME] ([EMAIL_ADDRESS][DOMAIN_NAME])" at bounding box center [515, 57] width 233 height 15
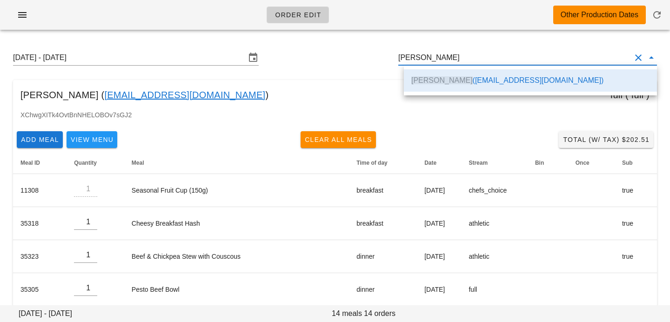
scroll to position [0, 0]
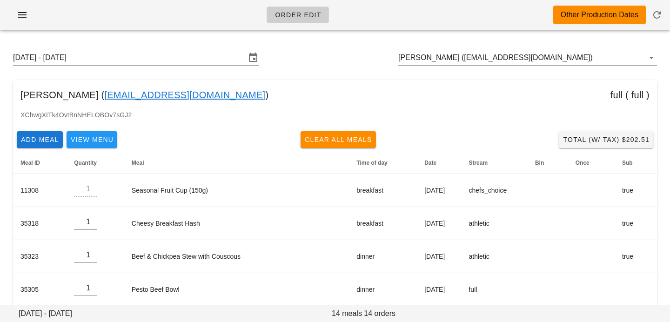
click at [567, 50] on div "Sunday August 31 - Saturday September 6 Samantha Cates (scates2003@hotmail.com)" at bounding box center [335, 58] width 659 height 30
click at [571, 61] on input "Samantha Cates (scates2003@hotmail.com)" at bounding box center [515, 57] width 233 height 15
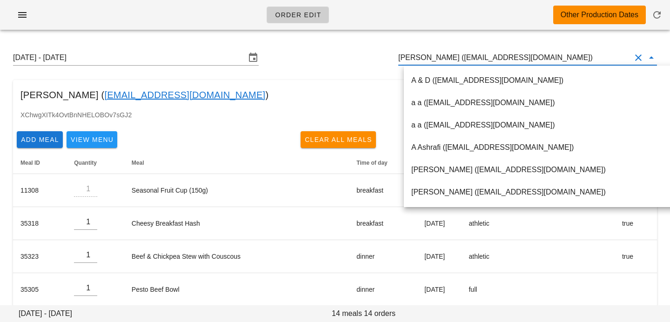
paste input "ccdb93@gmail.com"
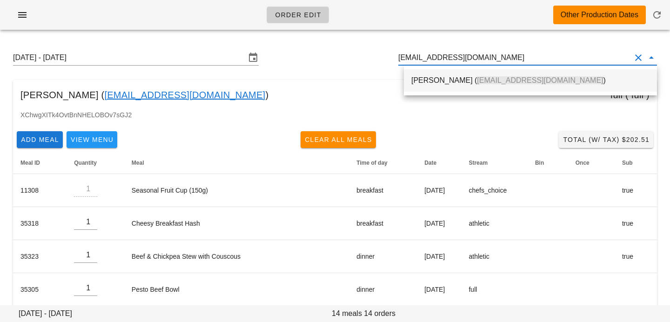
click at [541, 85] on div "brett dease ( ccdb93@gmail.com )" at bounding box center [531, 80] width 238 height 9
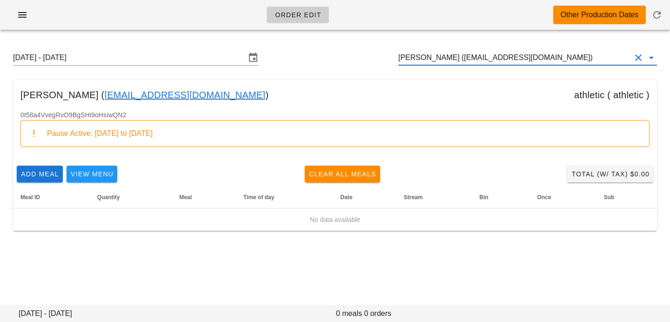
click at [442, 60] on input "brett dease (ccdb93@gmail.com)" at bounding box center [515, 57] width 233 height 15
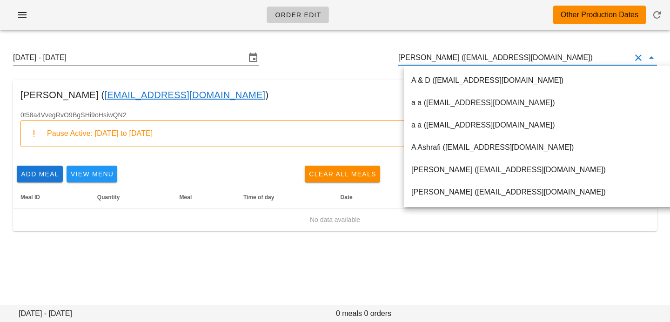
scroll to position [0, 0]
drag, startPoint x: 442, startPoint y: 58, endPoint x: 543, endPoint y: 54, distance: 101.1
click at [543, 56] on input "brett dease (ccdb93@gmail.com)" at bounding box center [515, 57] width 233 height 15
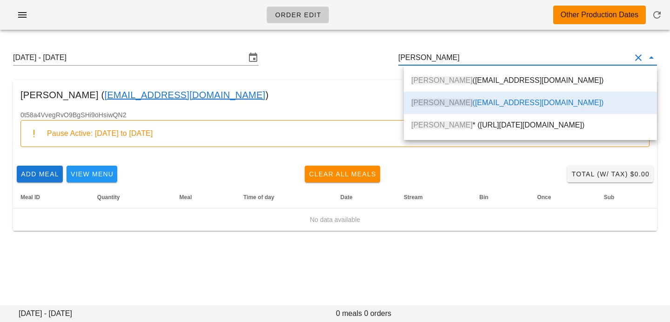
scroll to position [0, 0]
click at [464, 126] on div "Brett Dease * (00_DELETED_2024-04-14_bdease_norco91___live.ca)" at bounding box center [531, 125] width 238 height 9
type input "Brett Dease * (00_DELETED_2024-04-14_bdease_norco91___live.ca)"
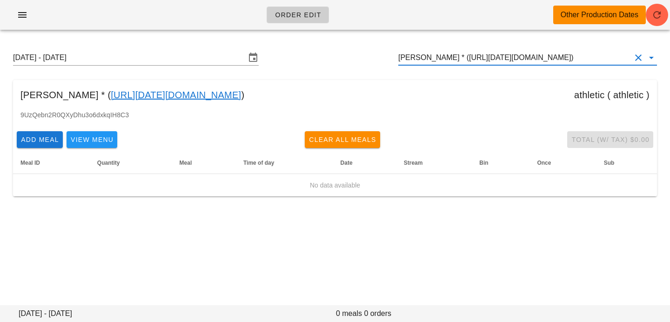
click at [639, 59] on button "Clear Customer" at bounding box center [638, 57] width 11 height 11
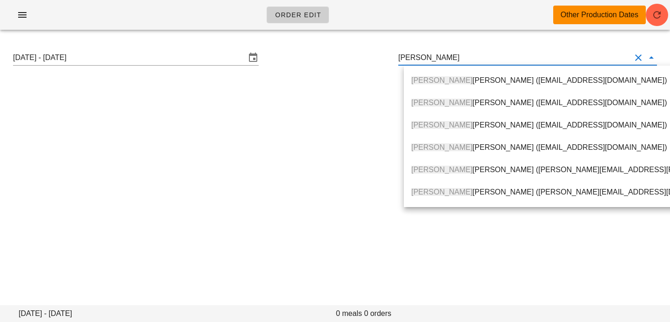
type input "[PERSON_NAME]"
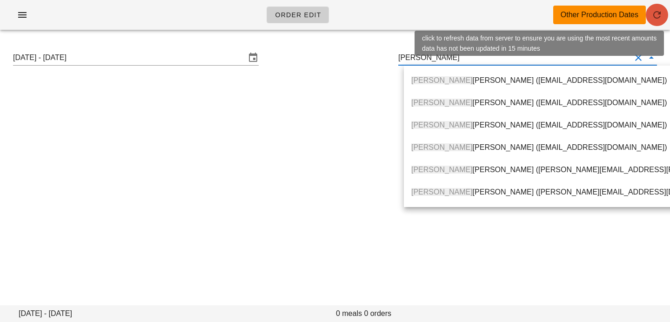
click at [666, 11] on span "button" at bounding box center [657, 14] width 22 height 11
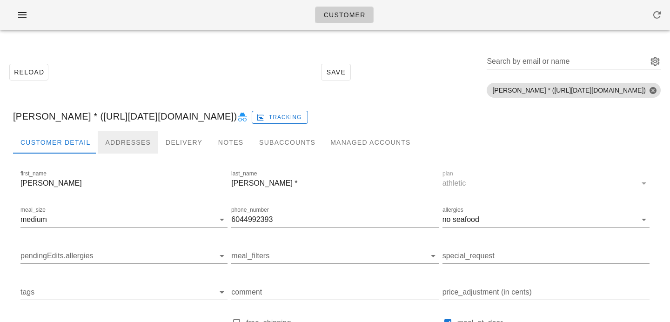
click at [121, 145] on div "Addresses" at bounding box center [128, 142] width 61 height 22
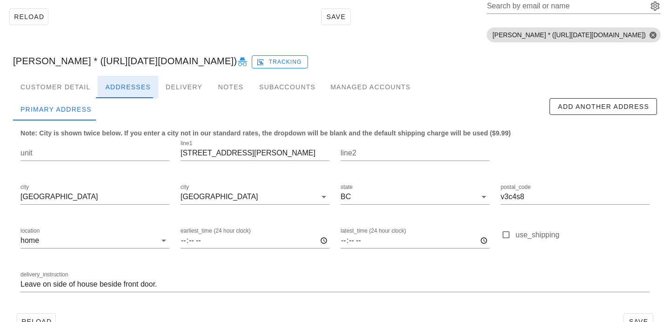
scroll to position [80, 0]
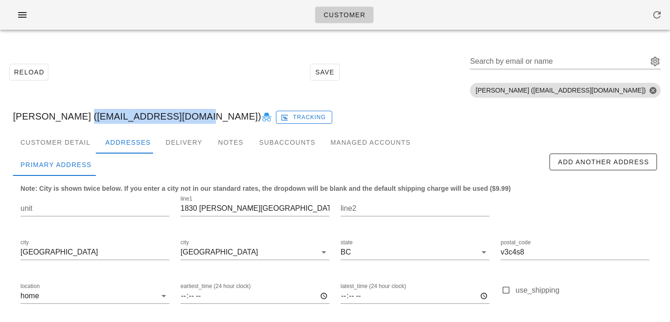
drag, startPoint x: 69, startPoint y: 118, endPoint x: 173, endPoint y: 114, distance: 103.9
click at [173, 114] on div "[PERSON_NAME] ([EMAIL_ADDRESS][DOMAIN_NAME]) Tracking" at bounding box center [335, 116] width 659 height 30
copy div "[EMAIL_ADDRESS][DOMAIN_NAME]"
click at [610, 61] on input "Search by email or name" at bounding box center [558, 61] width 176 height 15
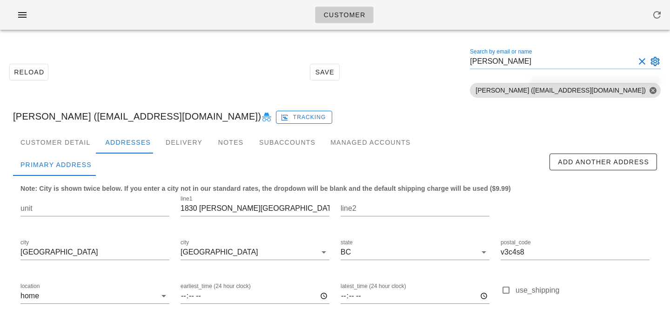
type input "[PERSON_NAME]"
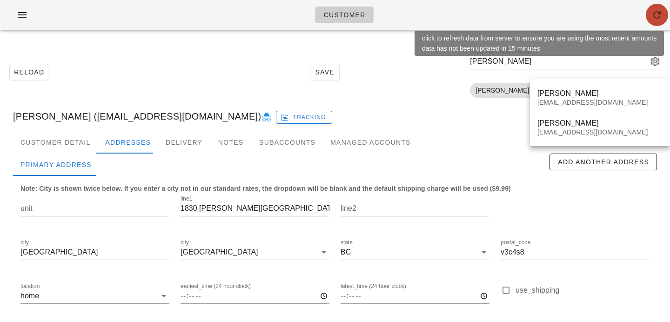
click at [655, 19] on icon "button" at bounding box center [657, 14] width 11 height 11
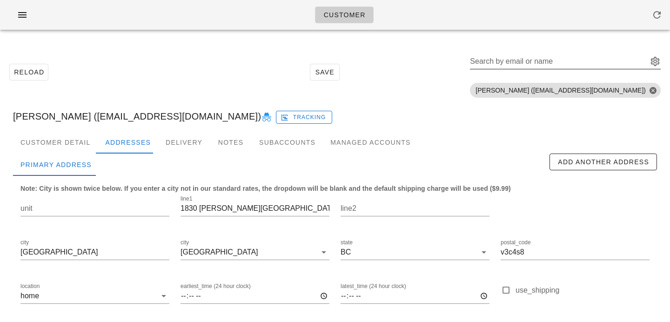
click at [553, 63] on input "Search by email or name" at bounding box center [558, 61] width 176 height 15
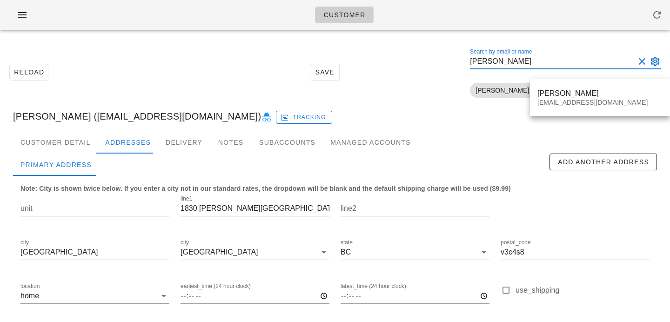
type input "cheryl p"
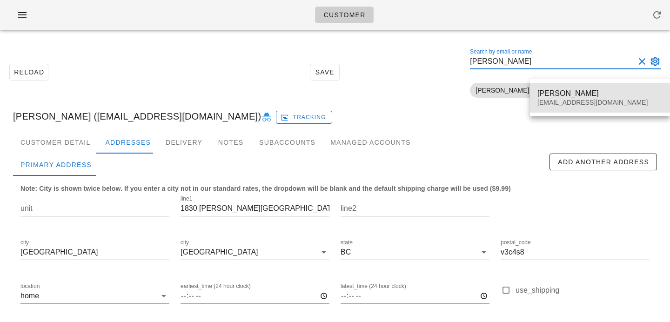
click at [556, 103] on div "cherylpitout@gmail.com" at bounding box center [600, 103] width 125 height 8
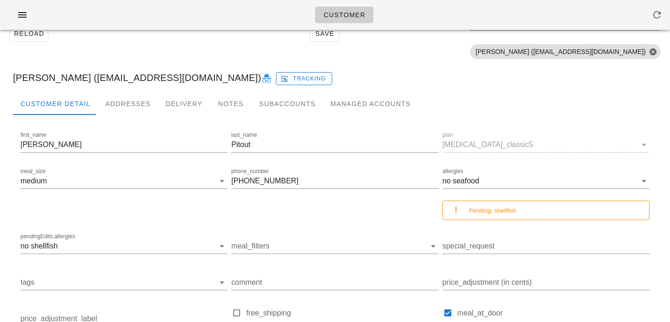
scroll to position [38, 0]
